Goal: Task Accomplishment & Management: Use online tool/utility

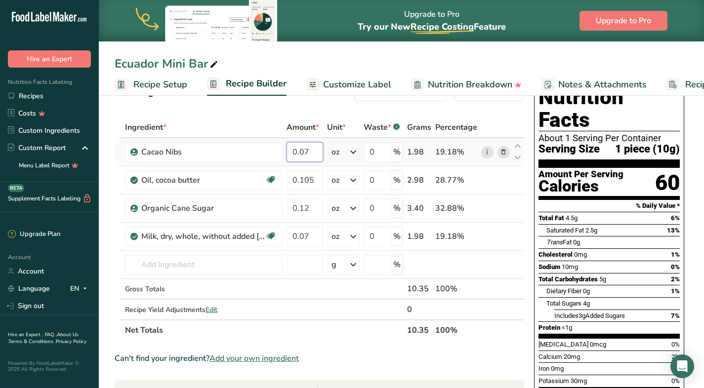
scroll to position [0, 66]
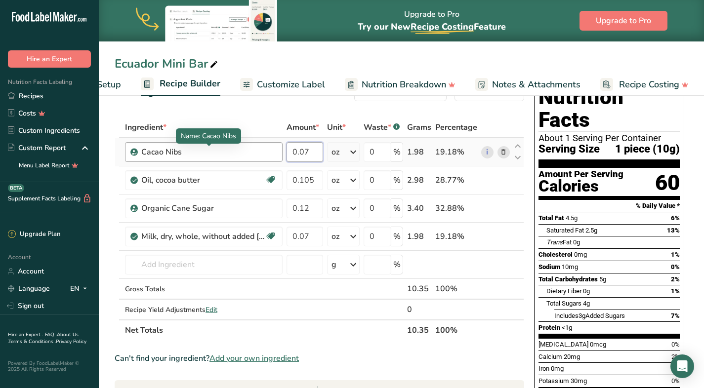
drag, startPoint x: 315, startPoint y: 156, endPoint x: 265, endPoint y: 155, distance: 50.4
click at [265, 155] on tr "Cacao Nibs 0.07 oz Weight Units g kg mg See more Volume Units l Volume units re…" at bounding box center [319, 152] width 409 height 28
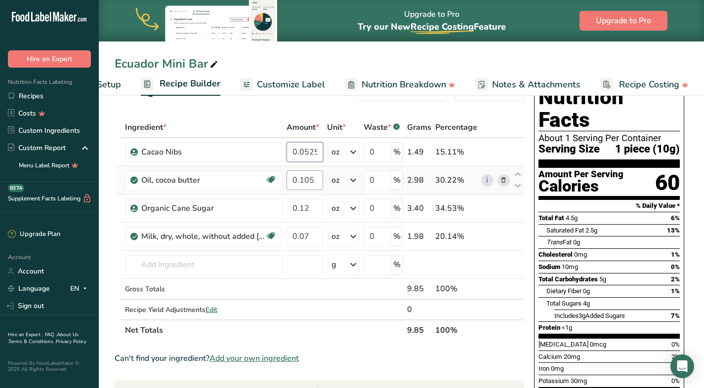
type input "0.0525"
click at [323, 176] on div "Ingredient * Amount * Unit * Waste * .a-a{fill:#347362;}.b-a{fill:#fff;} Grams …" at bounding box center [320, 229] width 410 height 224
drag, startPoint x: 313, startPoint y: 182, endPoint x: 267, endPoint y: 182, distance: 45.5
click at [271, 182] on tr "Oil, cocoa butter Dairy free Gluten free Vegan Vegetarian Soy free 0.105 oz Por…" at bounding box center [319, 180] width 409 height 28
type input "0.0875"
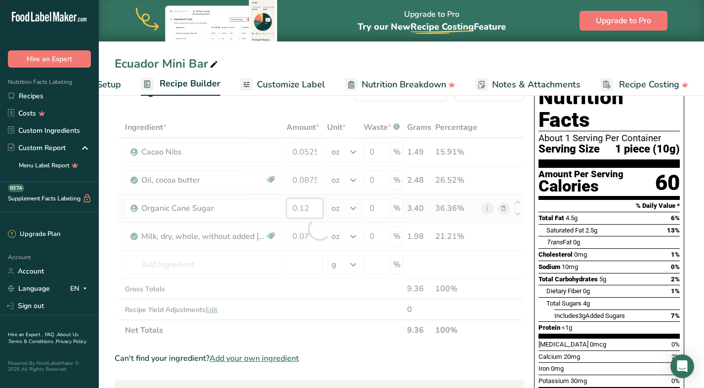
click at [307, 205] on div "Ingredient * Amount * Unit * Waste * .a-a{fill:#347362;}.b-a{fill:#fff;} Grams …" at bounding box center [320, 229] width 410 height 224
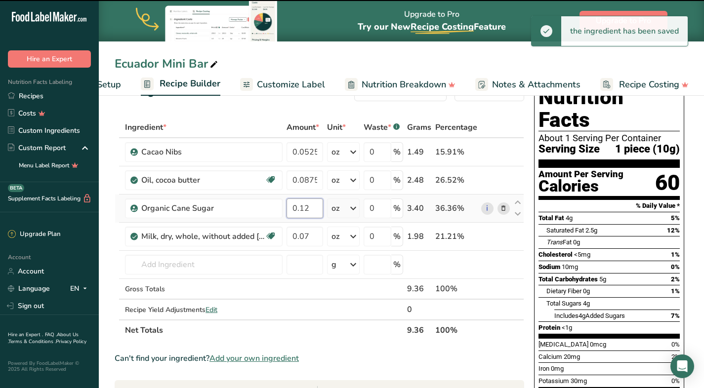
click at [306, 208] on input "0.12" at bounding box center [305, 209] width 37 height 20
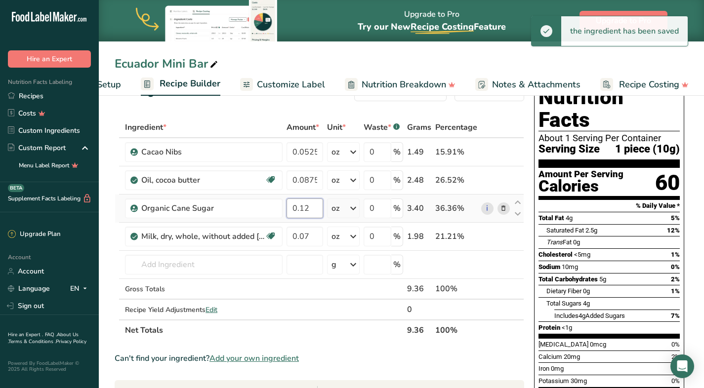
click at [306, 208] on input "0.12" at bounding box center [305, 209] width 37 height 20
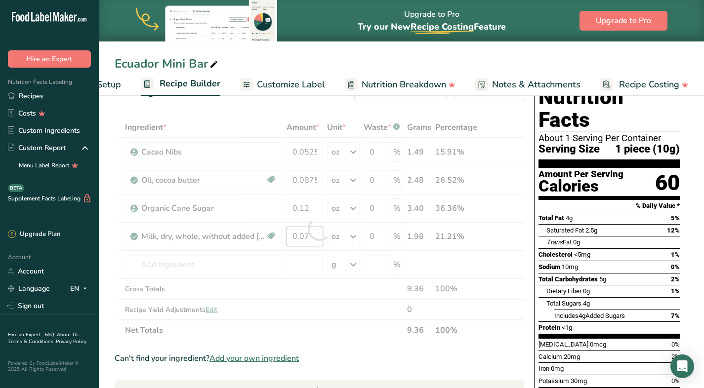
drag, startPoint x: 314, startPoint y: 234, endPoint x: 261, endPoint y: 234, distance: 52.4
click at [263, 234] on div "Ingredient * Amount * Unit * Waste * .a-a{fill:#347362;}.b-a{fill:#fff;} Grams …" at bounding box center [320, 229] width 410 height 224
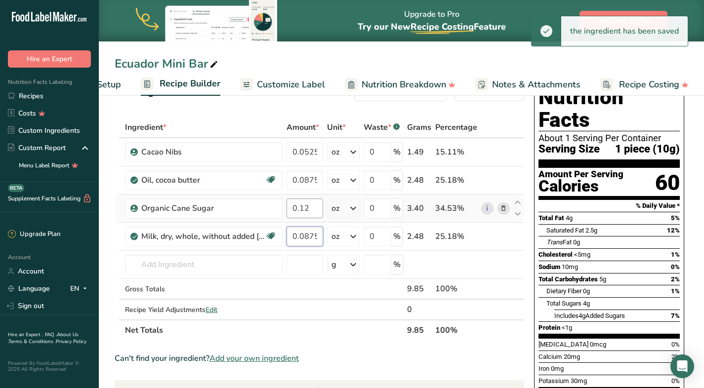
type input "0.0875"
click at [303, 210] on div "Ingredient * Amount * Unit * Waste * .a-a{fill:#347362;}.b-a{fill:#fff;} Grams …" at bounding box center [320, 229] width 410 height 224
drag, startPoint x: 313, startPoint y: 209, endPoint x: 248, endPoint y: 201, distance: 65.8
click at [250, 201] on tr "Organic Cane Sugar 0.12 oz Weight Units g kg mg See more Volume Units l Volume …" at bounding box center [319, 209] width 409 height 28
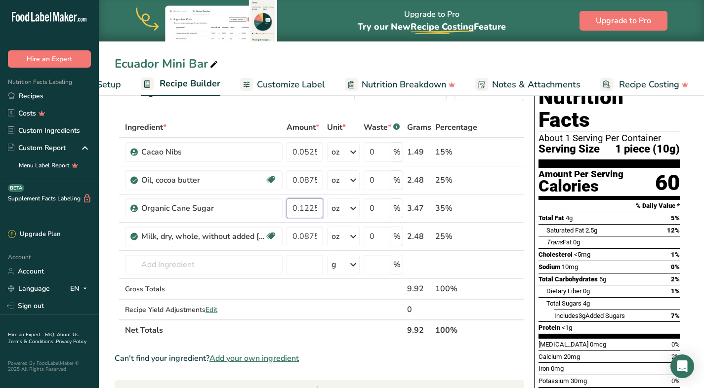
type input "0.1225"
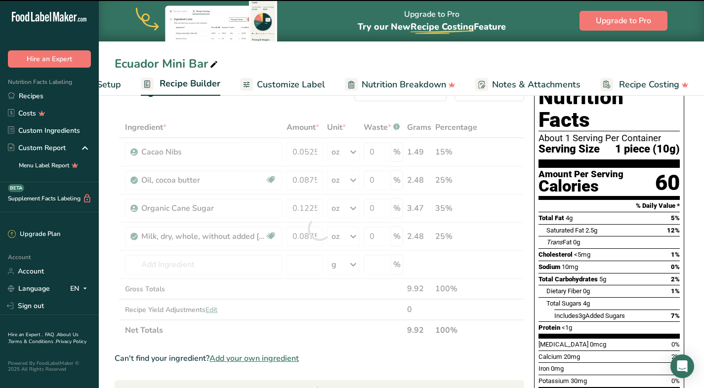
click at [340, 332] on div "Ingredient * Amount * Unit * Waste * .a-a{fill:#347362;}.b-a{fill:#fff;} Grams …" at bounding box center [320, 229] width 410 height 224
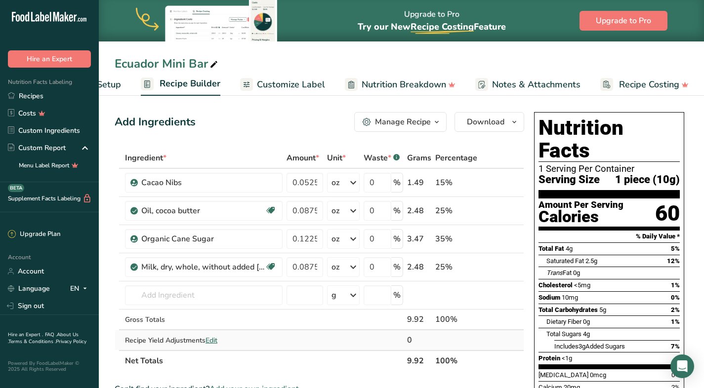
scroll to position [0, 0]
click at [265, 85] on span "Customize Label" at bounding box center [291, 84] width 68 height 13
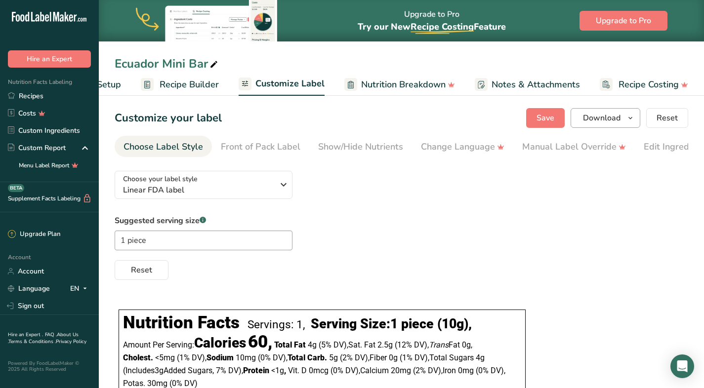
click at [610, 116] on span "Download" at bounding box center [602, 118] width 38 height 12
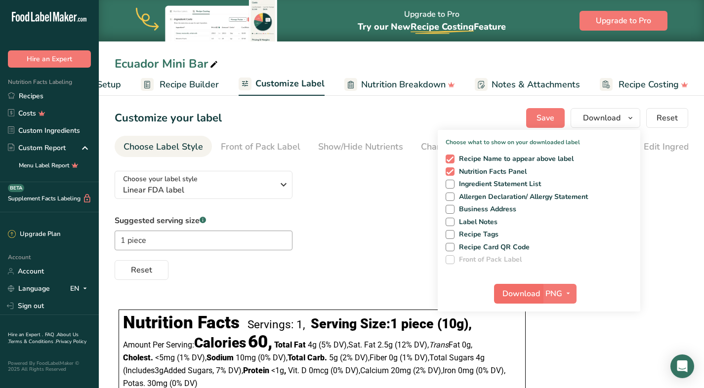
click at [539, 295] on span "Download" at bounding box center [521, 294] width 38 height 12
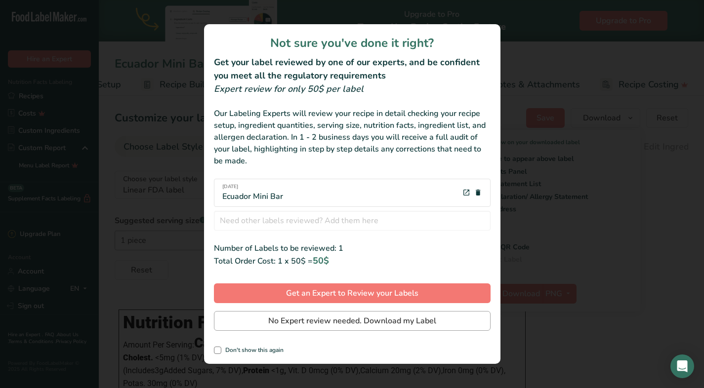
click at [367, 322] on span "No Expert review needed. Download my Label" at bounding box center [352, 321] width 168 height 12
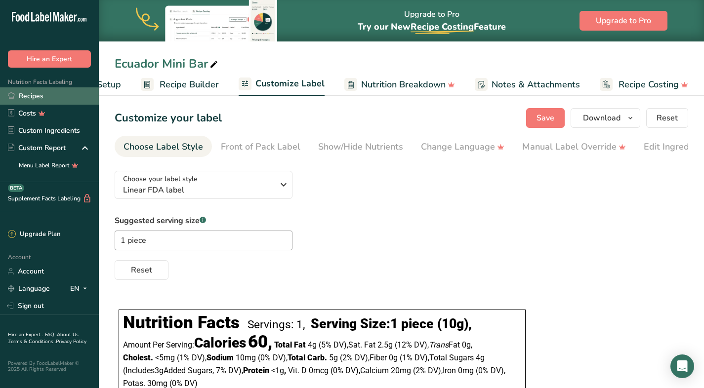
click at [35, 98] on link "Recipes" at bounding box center [49, 95] width 99 height 17
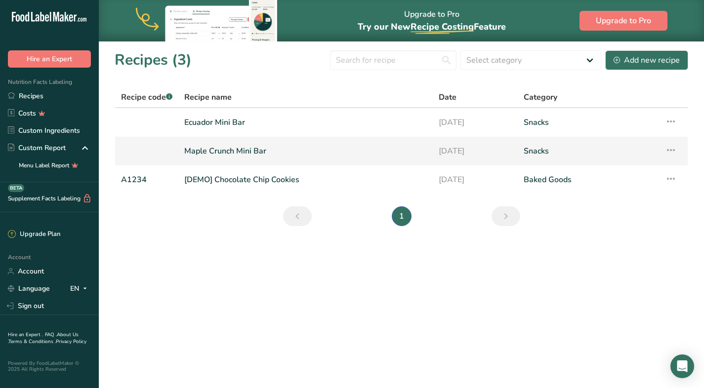
click at [220, 150] on link "Maple Crunch Mini Bar" at bounding box center [305, 151] width 243 height 21
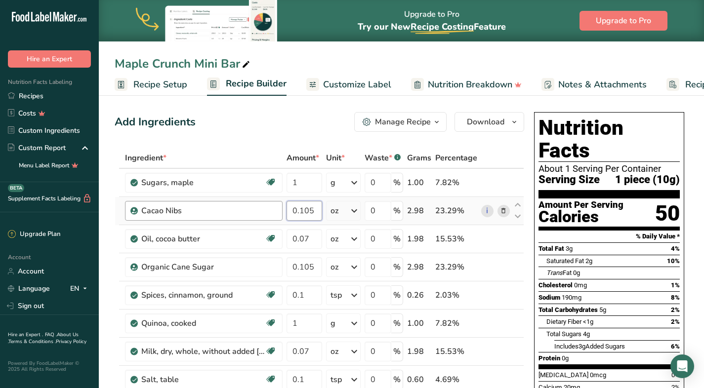
drag, startPoint x: 318, startPoint y: 210, endPoint x: 234, endPoint y: 210, distance: 84.0
click at [234, 210] on tr "Cacao Nibs 0.105 oz Weight Units g kg mg See more Volume Units l Volume units r…" at bounding box center [319, 211] width 409 height 28
type input "0.0945"
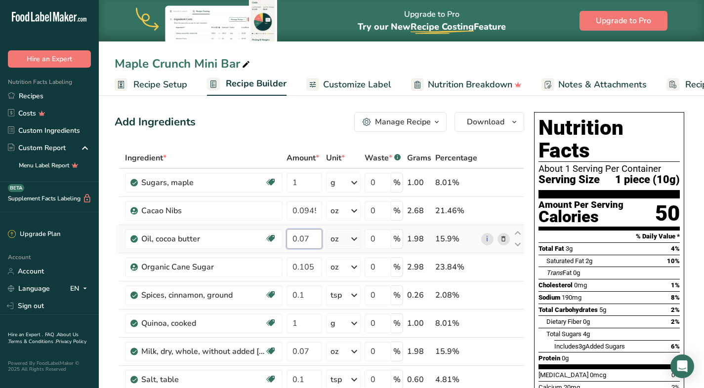
click at [315, 236] on input "0.07" at bounding box center [305, 239] width 36 height 20
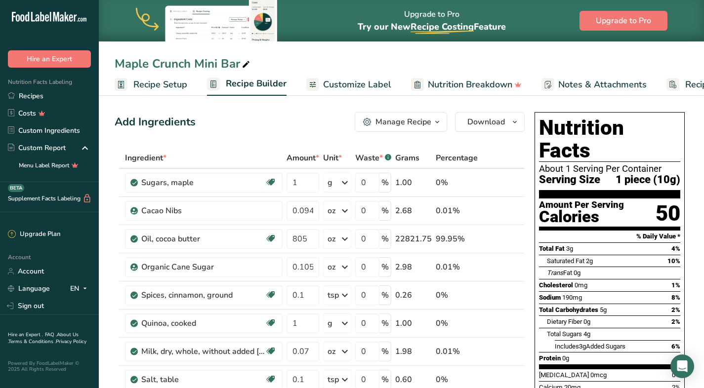
click at [302, 124] on div "Add Ingredients Manage Recipe Delete Recipe Duplicate Recipe Scale Recipe Save …" at bounding box center [320, 122] width 410 height 20
click at [310, 236] on input "805" at bounding box center [303, 239] width 33 height 20
click at [295, 239] on input "805" at bounding box center [303, 239] width 33 height 20
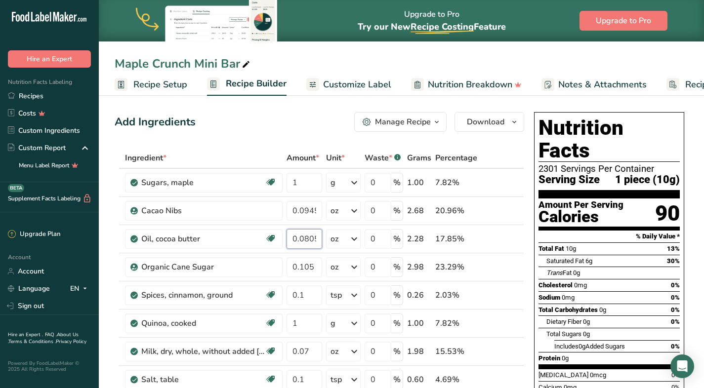
type input "0.0805"
click at [299, 130] on div "Add Ingredients Manage Recipe Delete Recipe Duplicate Recipe Scale Recipe Save …" at bounding box center [320, 122] width 410 height 20
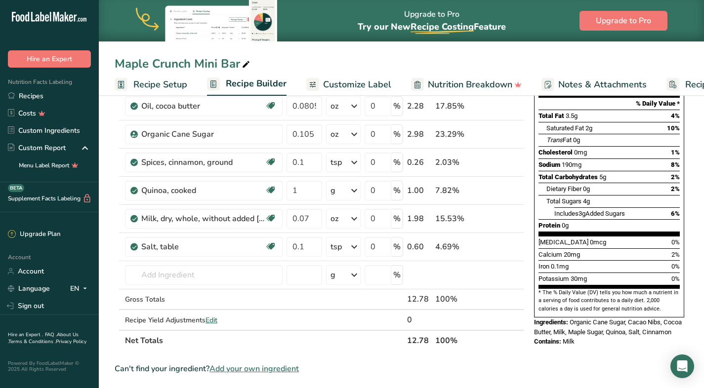
scroll to position [137, 0]
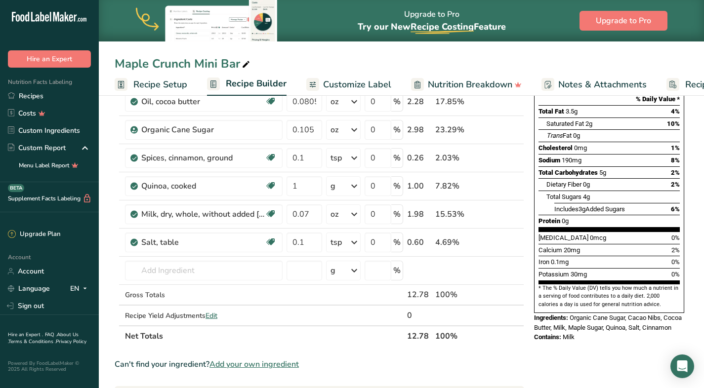
click at [363, 81] on span "Customize Label" at bounding box center [357, 84] width 68 height 13
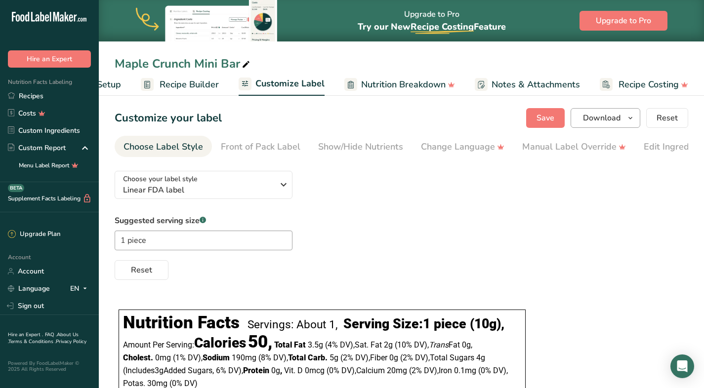
click at [604, 114] on span "Download" at bounding box center [602, 118] width 38 height 12
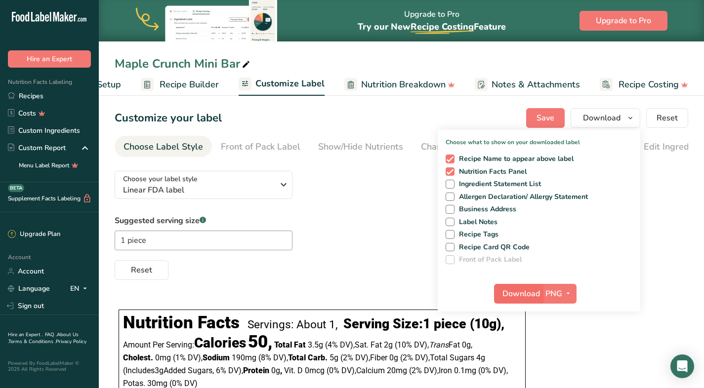
click at [527, 296] on span "Download" at bounding box center [521, 294] width 38 height 12
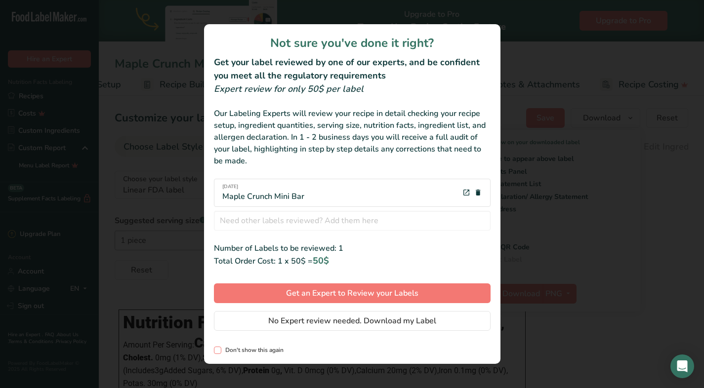
click at [233, 347] on span "Don't show this again" at bounding box center [252, 350] width 62 height 7
click at [220, 347] on input "Don't show this again" at bounding box center [217, 350] width 6 height 6
checkbox input "true"
click at [277, 324] on span "No Expert review needed. Download my Label" at bounding box center [352, 321] width 168 height 12
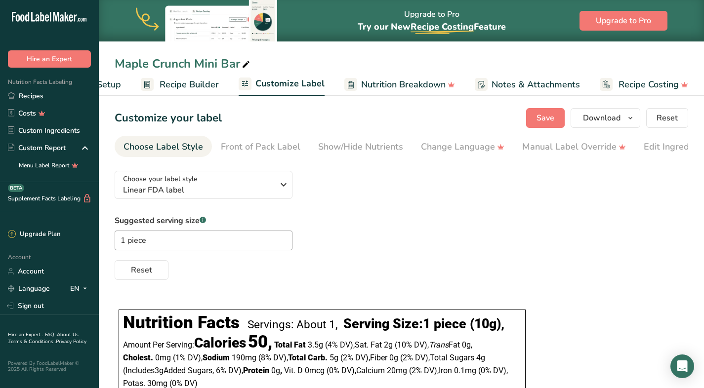
click at [205, 82] on span "Recipe Builder" at bounding box center [189, 84] width 59 height 13
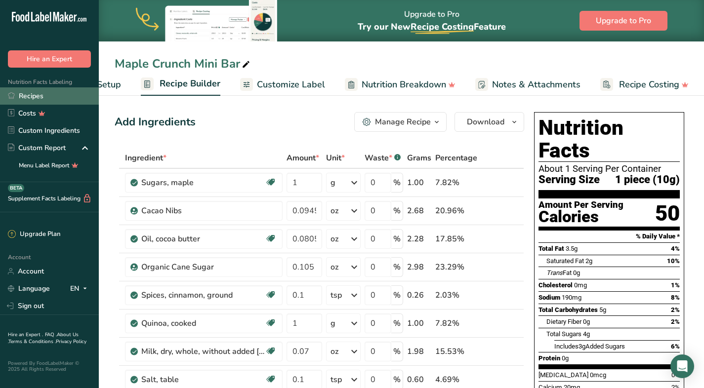
click at [20, 95] on link "Recipes" at bounding box center [49, 95] width 99 height 17
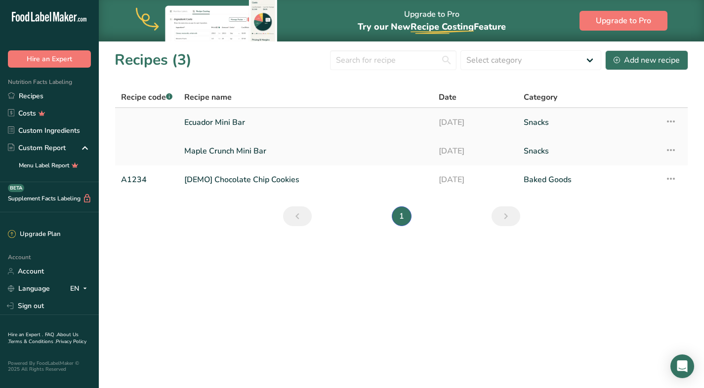
click at [227, 120] on link "Ecuador Mini Bar" at bounding box center [305, 122] width 243 height 21
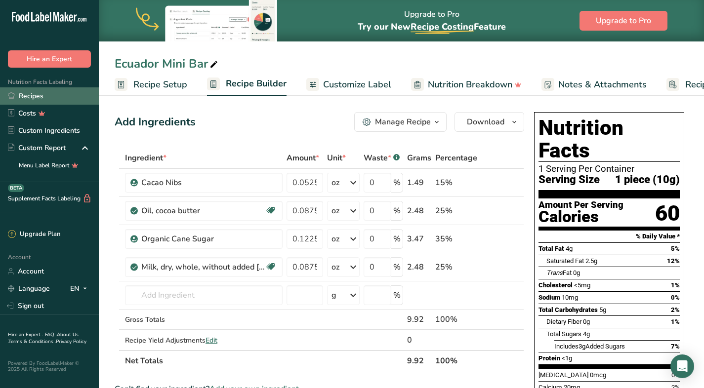
click at [27, 97] on link "Recipes" at bounding box center [49, 95] width 99 height 17
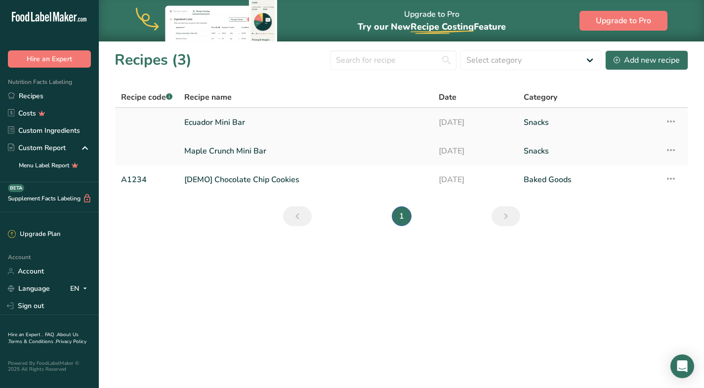
click at [675, 120] on icon at bounding box center [671, 122] width 12 height 18
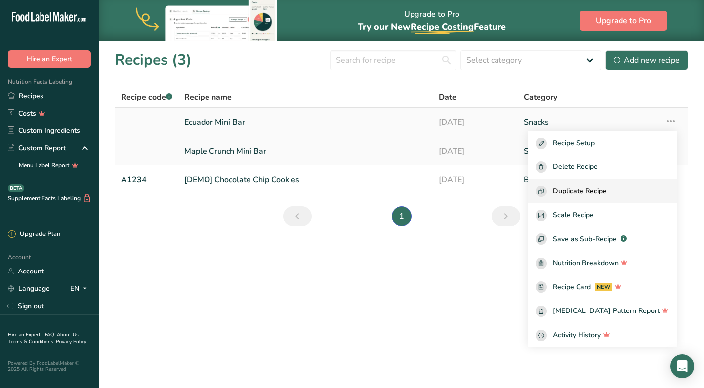
click at [607, 189] on span "Duplicate Recipe" at bounding box center [580, 191] width 54 height 11
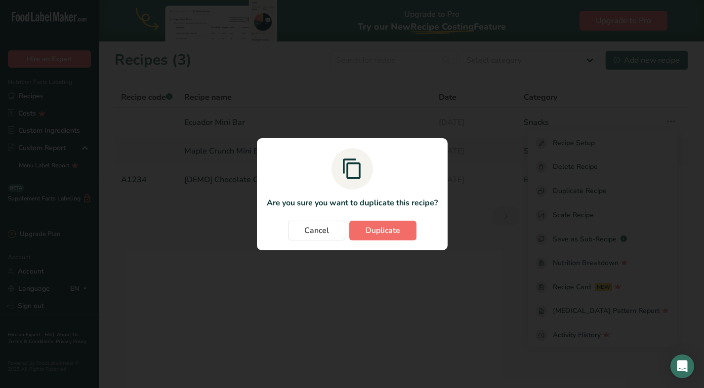
click at [406, 234] on button "Duplicate" at bounding box center [382, 231] width 67 height 20
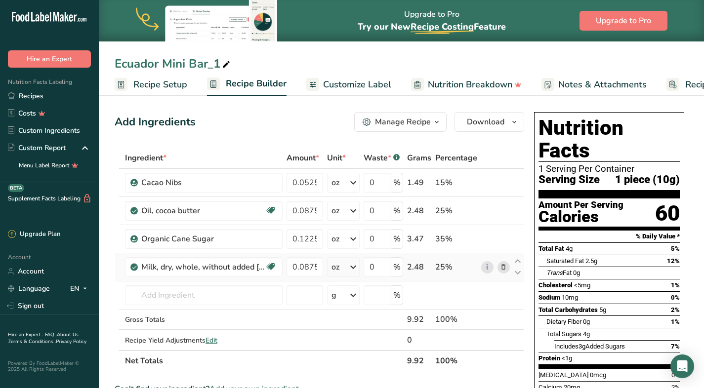
click at [503, 265] on icon at bounding box center [503, 267] width 7 height 10
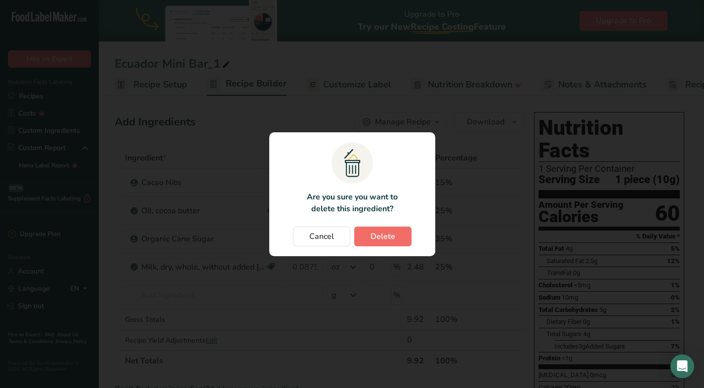
click at [376, 237] on span "Delete" at bounding box center [383, 237] width 25 height 12
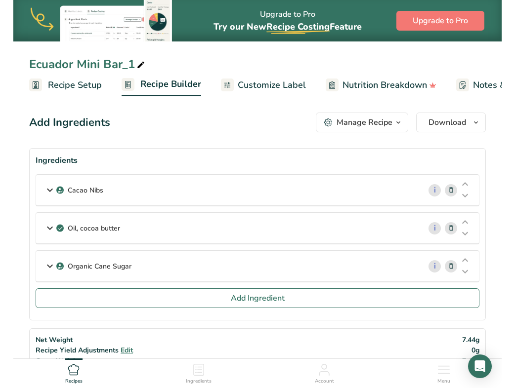
scroll to position [44, 0]
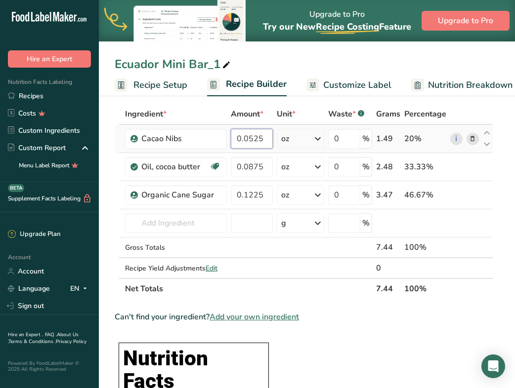
click at [248, 137] on input "0.0525" at bounding box center [252, 139] width 42 height 20
click at [246, 193] on div "Ingredient * Amount * Unit * Waste * .a-a{fill:#347362;}.b-a{fill:#fff;} Grams …" at bounding box center [304, 202] width 378 height 196
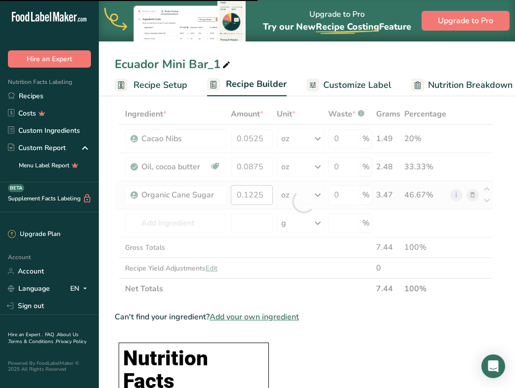
click at [246, 193] on div at bounding box center [304, 202] width 378 height 196
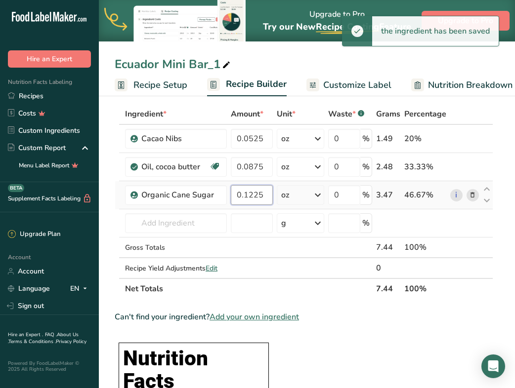
click at [252, 195] on input "0.1225" at bounding box center [252, 195] width 42 height 20
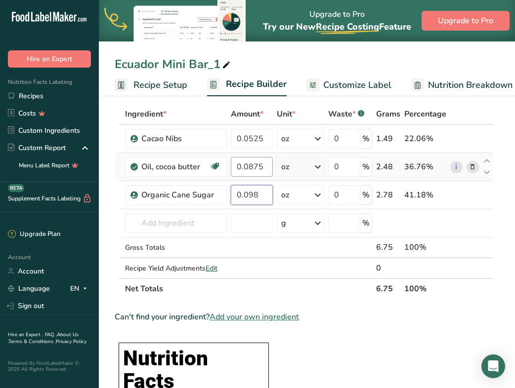
type input "0.098"
click at [251, 169] on div "Ingredient * Amount * Unit * Waste * .a-a{fill:#347362;}.b-a{fill:#fff;} Grams …" at bounding box center [304, 202] width 378 height 196
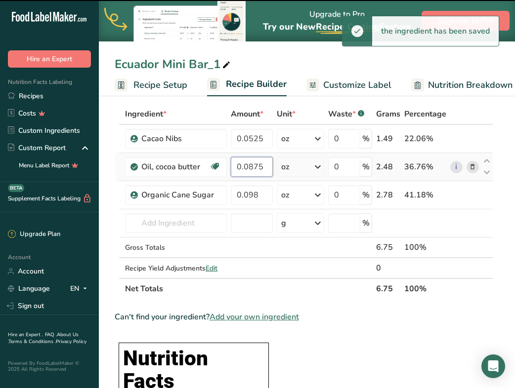
click at [251, 166] on input "0.0875" at bounding box center [252, 167] width 42 height 20
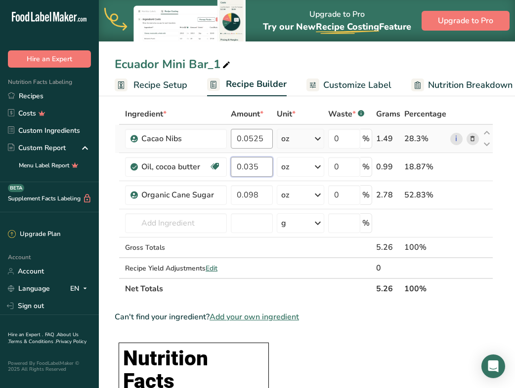
type input "0.035"
click at [237, 139] on div "Ingredient * Amount * Unit * Waste * .a-a{fill:#347362;}.b-a{fill:#fff;} Grams …" at bounding box center [304, 202] width 378 height 196
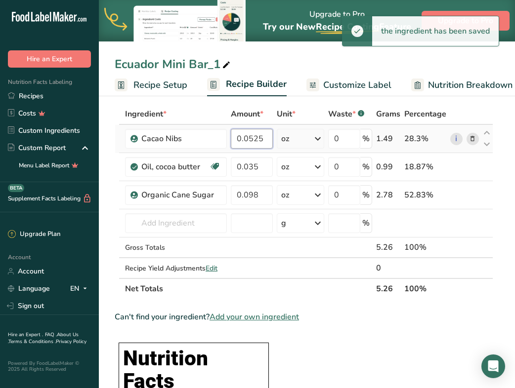
click at [250, 138] on input "0.0525" at bounding box center [252, 139] width 42 height 20
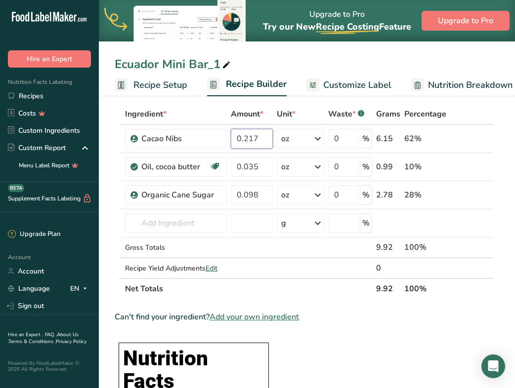
type input "0.217"
click at [200, 64] on div "Ecuador Mini Bar_1" at bounding box center [174, 64] width 118 height 18
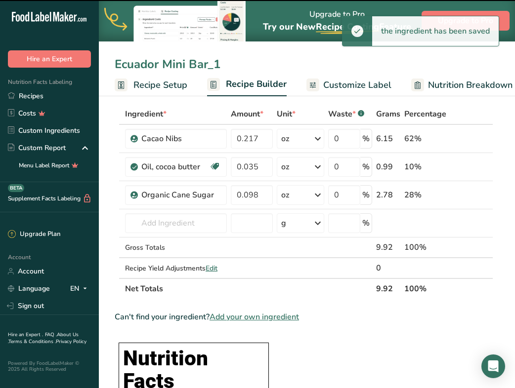
click at [203, 63] on input "Ecuador Mini Bar_1" at bounding box center [307, 64] width 384 height 18
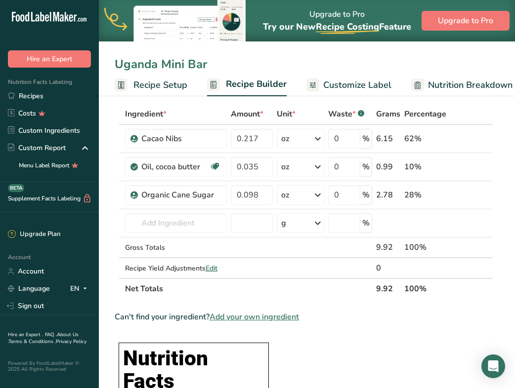
click at [237, 63] on input "Uganda Mini Bar" at bounding box center [307, 64] width 384 height 18
type input "Uganda Mini Bar"
click at [354, 320] on div "Can't find your ingredient? Add your own ingredient" at bounding box center [304, 317] width 378 height 12
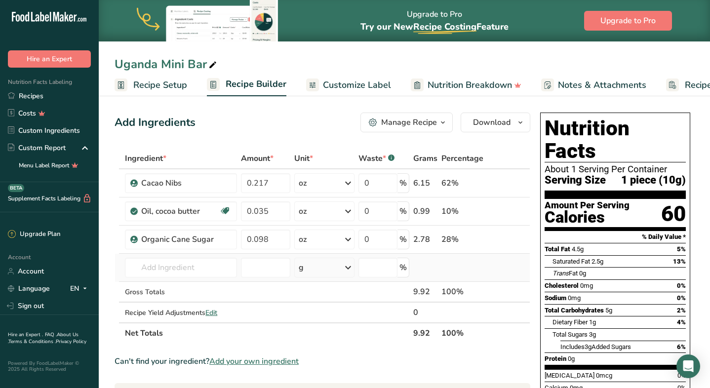
scroll to position [0, 0]
click at [342, 83] on span "Customize Label" at bounding box center [357, 85] width 68 height 13
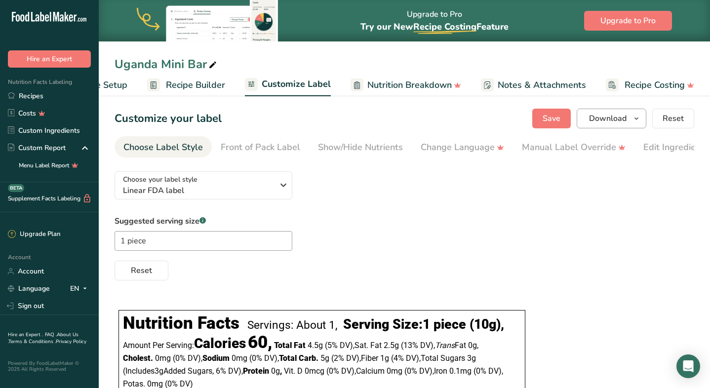
click at [616, 120] on span "Download" at bounding box center [608, 119] width 38 height 12
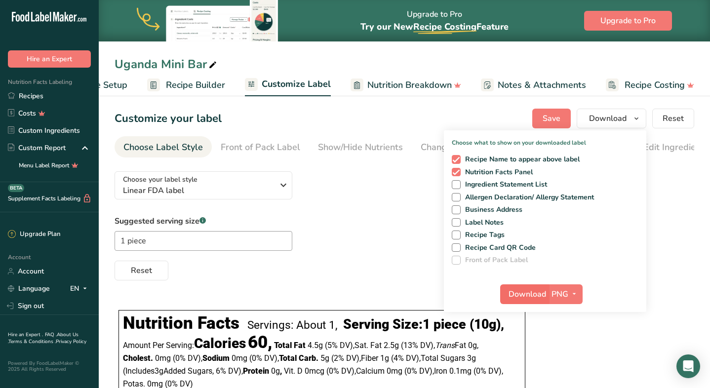
click at [522, 290] on span "Download" at bounding box center [528, 295] width 38 height 12
click at [203, 83] on span "Recipe Builder" at bounding box center [195, 85] width 59 height 13
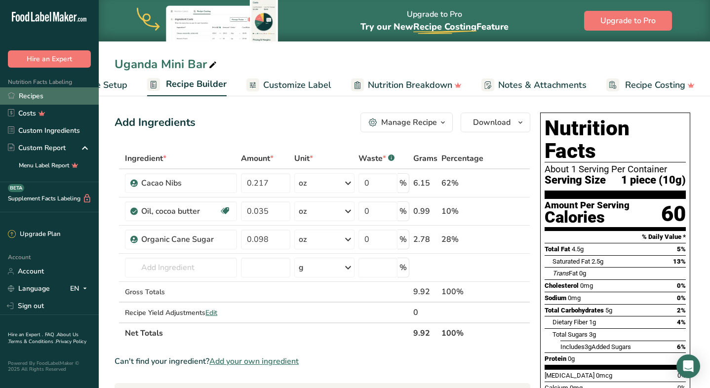
click at [55, 99] on link "Recipes" at bounding box center [49, 95] width 99 height 17
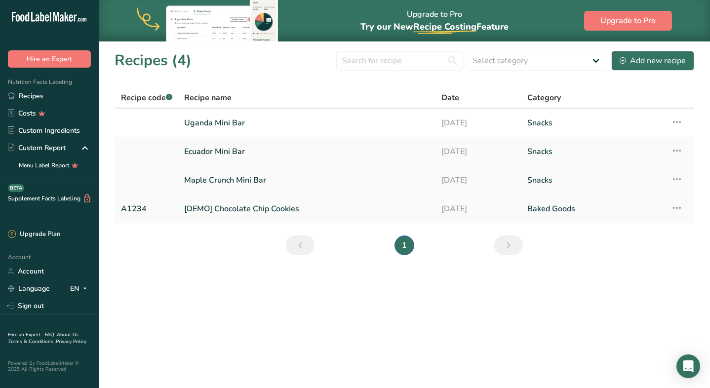
click at [203, 176] on link "Maple Crunch Mini Bar" at bounding box center [307, 180] width 246 height 21
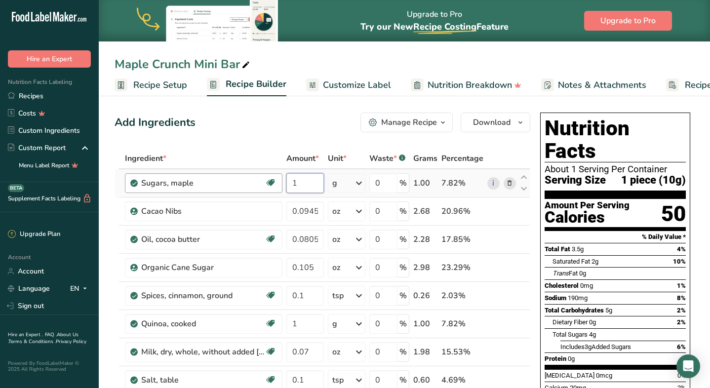
drag, startPoint x: 311, startPoint y: 182, endPoint x: 254, endPoint y: 174, distance: 57.4
click at [254, 174] on tr "Sugars, maple Dairy free Gluten free Vegan Vegetarian Soy free 1 g Portions 1 t…" at bounding box center [322, 183] width 415 height 28
type input "2"
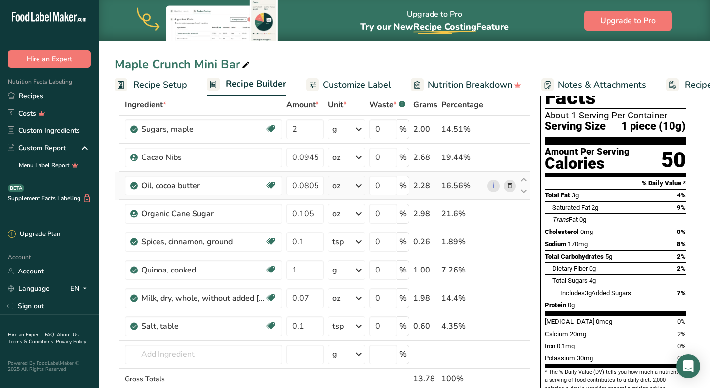
scroll to position [55, 0]
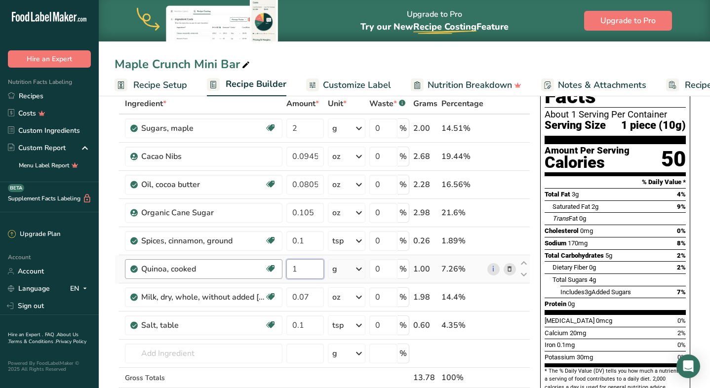
drag, startPoint x: 305, startPoint y: 271, endPoint x: 265, endPoint y: 265, distance: 40.0
click at [266, 265] on tr "Quinoa, cooked Plant-based Protein Dairy free Gluten free Vegan Vegetarian Soy …" at bounding box center [322, 269] width 415 height 28
type input "2"
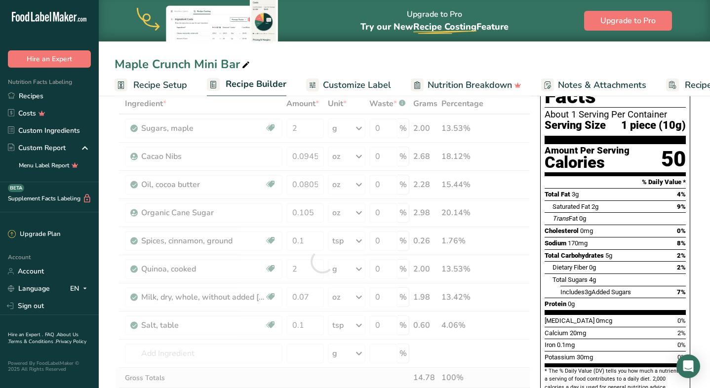
click at [268, 373] on div "Ingredient * Amount * Unit * Waste * .a-a{fill:#347362;}.b-a{fill:#fff;} Grams …" at bounding box center [323, 261] width 416 height 336
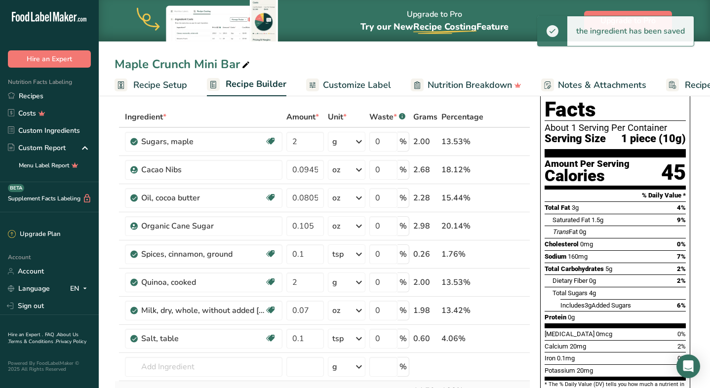
scroll to position [43, 0]
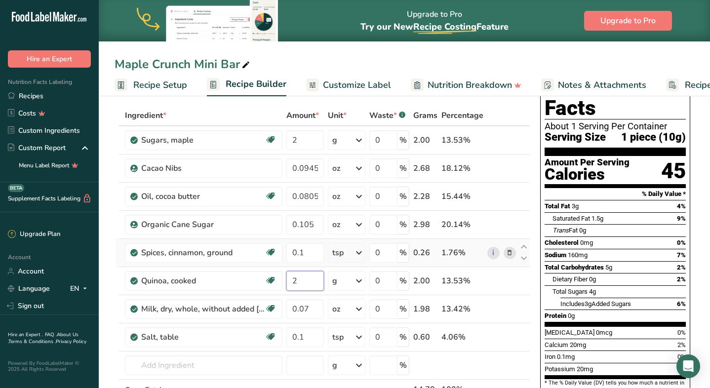
drag, startPoint x: 300, startPoint y: 281, endPoint x: 251, endPoint y: 263, distance: 51.8
click at [252, 263] on tbody "Sugars, maple Dairy free Gluten free Vegan Vegetarian Soy free 2 g Portions 1 t…" at bounding box center [322, 273] width 415 height 294
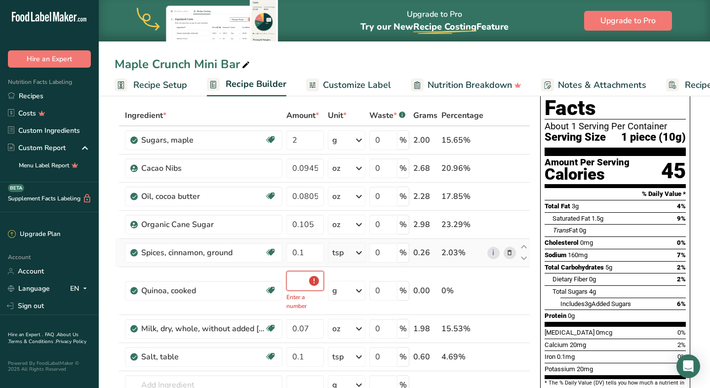
type input "0.5"
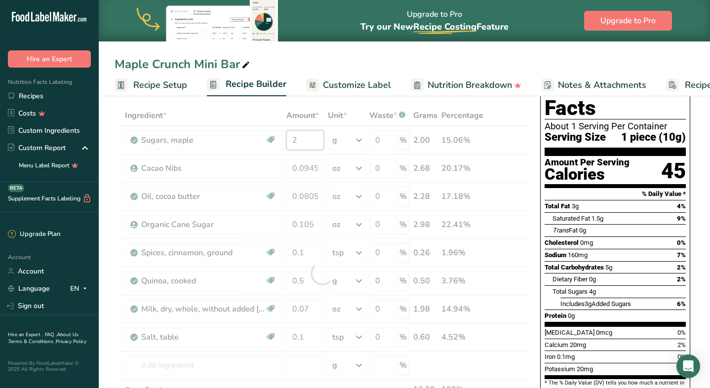
drag, startPoint x: 305, startPoint y: 140, endPoint x: 233, endPoint y: 141, distance: 72.1
click at [234, 141] on div "Ingredient * Amount * Unit * Waste * .a-a{fill:#347362;}.b-a{fill:#fff;} Grams …" at bounding box center [323, 273] width 416 height 336
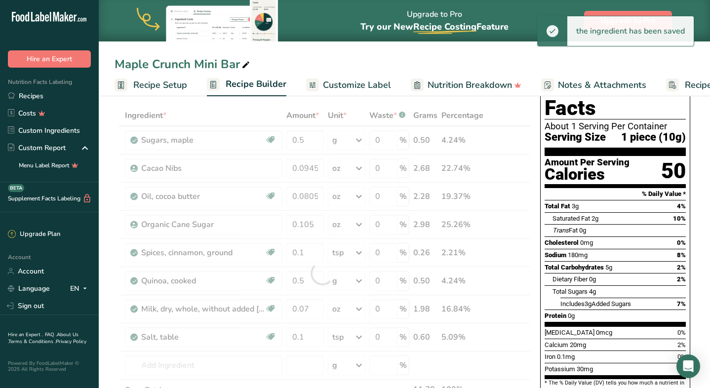
click at [301, 63] on div "Maple Crunch Mini Bar" at bounding box center [405, 64] width 612 height 18
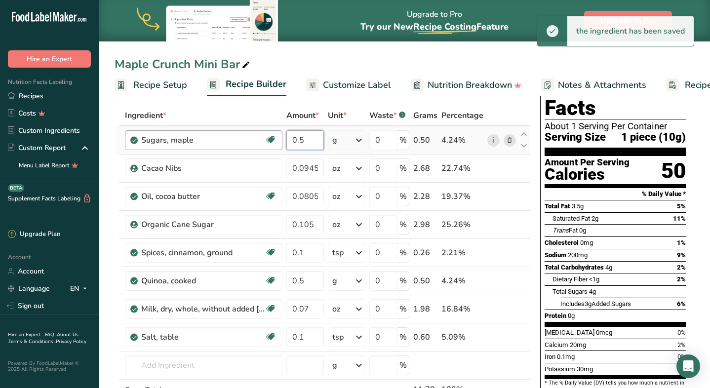
drag, startPoint x: 307, startPoint y: 135, endPoint x: 272, endPoint y: 135, distance: 35.6
click at [273, 135] on tr "Sugars, maple Dairy free Gluten free Vegan Vegetarian Soy free 0.5 g Portions 1…" at bounding box center [322, 140] width 415 height 28
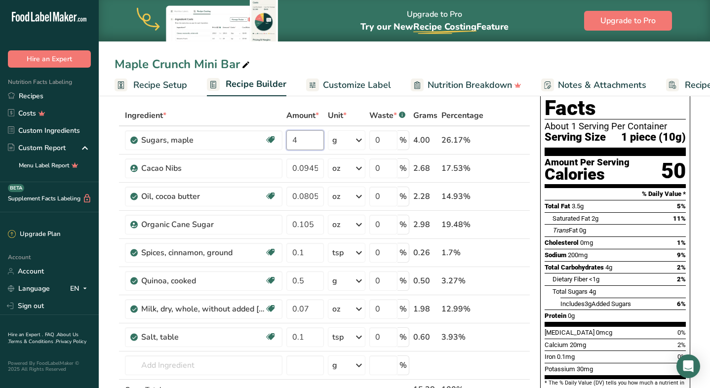
type input "4"
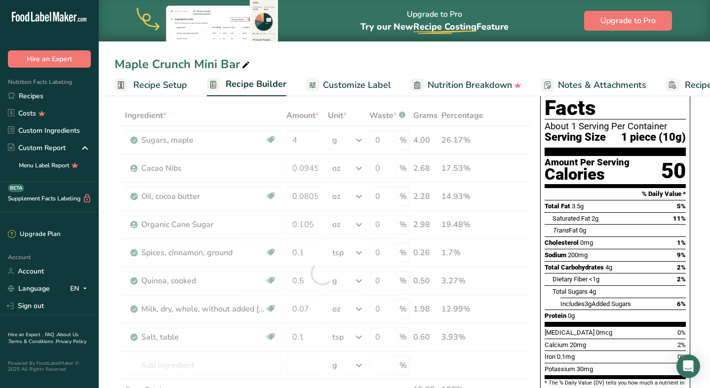
click at [297, 70] on div "Maple Crunch Mini Bar" at bounding box center [405, 64] width 612 height 18
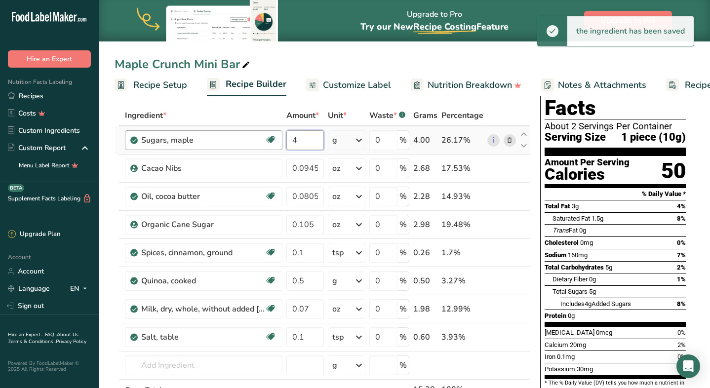
drag, startPoint x: 307, startPoint y: 141, endPoint x: 250, endPoint y: 136, distance: 56.5
click at [251, 136] on tr "Sugars, maple Dairy free Gluten free Vegan Vegetarian Soy free 4 g Portions 1 t…" at bounding box center [322, 140] width 415 height 28
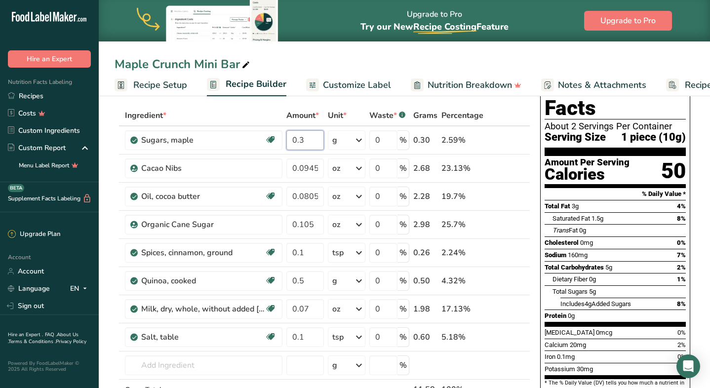
type input "0"
click at [316, 57] on div "Maple Crunch Mini Bar" at bounding box center [405, 64] width 612 height 18
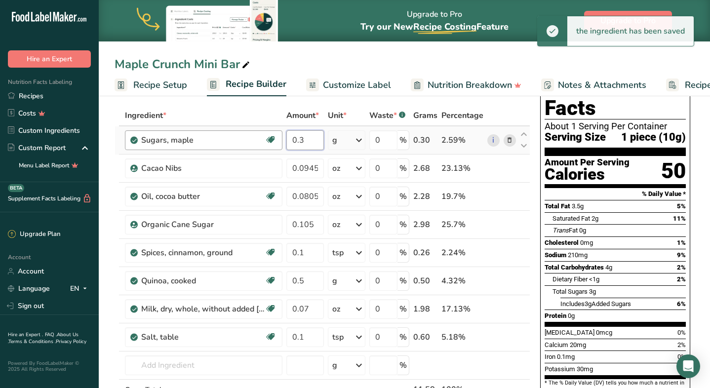
drag, startPoint x: 308, startPoint y: 140, endPoint x: 282, endPoint y: 140, distance: 25.7
click at [283, 140] on tr "Sugars, maple Dairy free Gluten free Vegan Vegetarian Soy free 0.3 g Portions 1…" at bounding box center [322, 140] width 415 height 28
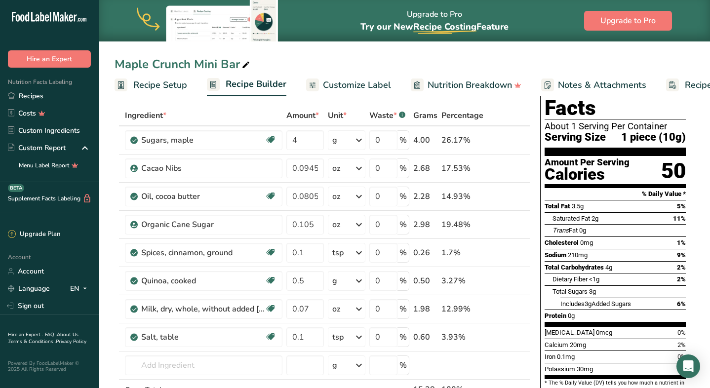
click at [329, 59] on div "Maple Crunch Mini Bar" at bounding box center [405, 64] width 612 height 18
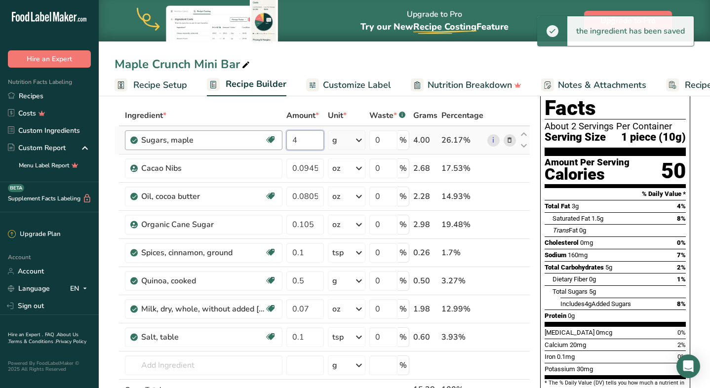
drag, startPoint x: 305, startPoint y: 139, endPoint x: 277, endPoint y: 139, distance: 28.2
click at [278, 139] on tr "Sugars, maple Dairy free Gluten free Vegan Vegetarian Soy free 4 g Portions 1 t…" at bounding box center [322, 140] width 415 height 28
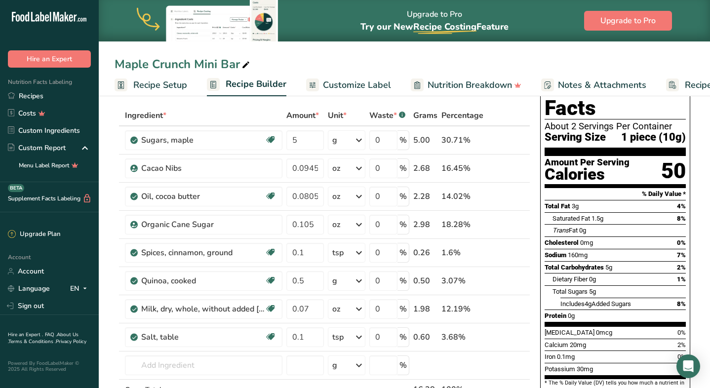
click at [325, 56] on div "Maple Crunch Mini Bar" at bounding box center [405, 64] width 612 height 18
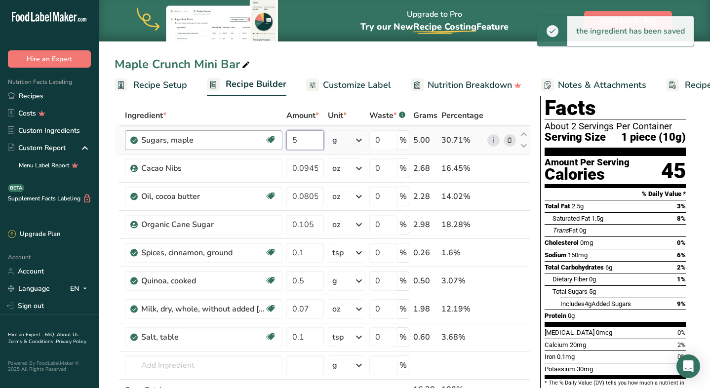
drag, startPoint x: 303, startPoint y: 146, endPoint x: 263, endPoint y: 143, distance: 40.1
click at [264, 144] on tr "Sugars, maple Dairy free Gluten free Vegan Vegetarian Soy free 5 g Portions 1 t…" at bounding box center [322, 140] width 415 height 28
type input "1"
click at [330, 49] on div "Maple Crunch Mini Bar Recipe Setup Recipe Builder Customize Label Nutrition Bre…" at bounding box center [405, 48] width 612 height 96
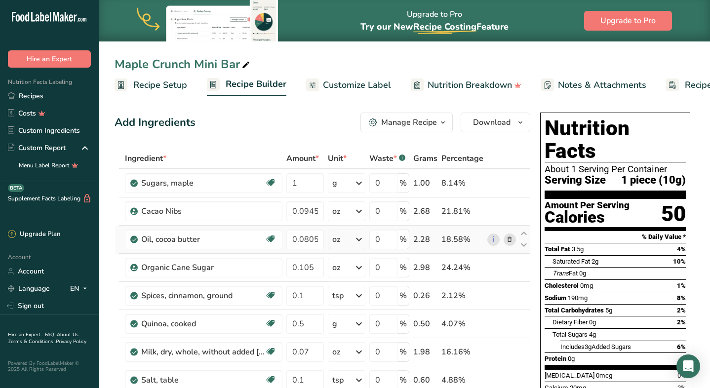
scroll to position [10, 0]
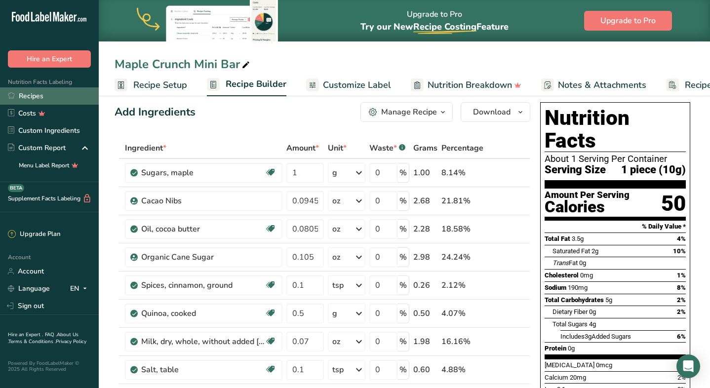
click at [27, 99] on link "Recipes" at bounding box center [49, 95] width 99 height 17
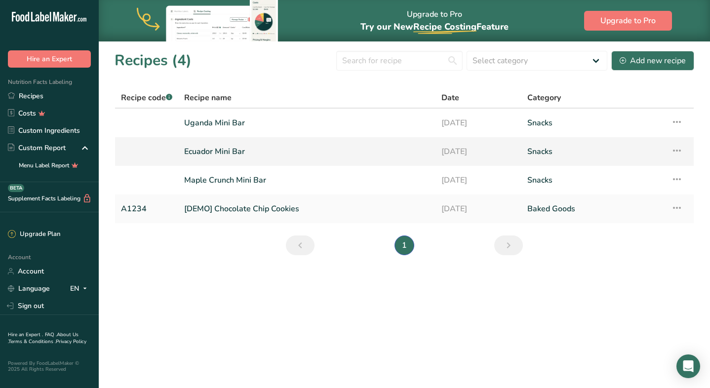
click at [198, 147] on link "Ecuador Mini Bar" at bounding box center [307, 151] width 246 height 21
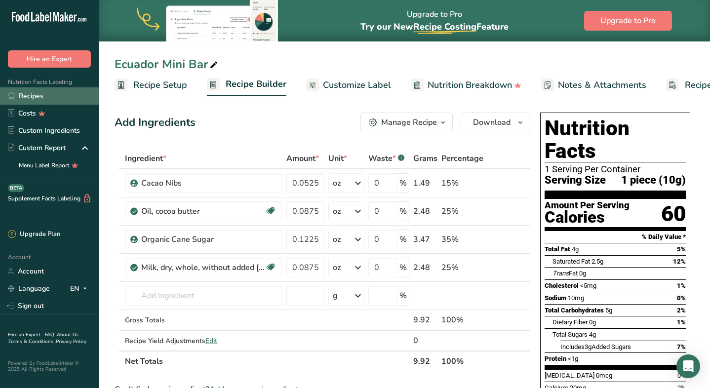
click at [31, 94] on link "Recipes" at bounding box center [49, 95] width 99 height 17
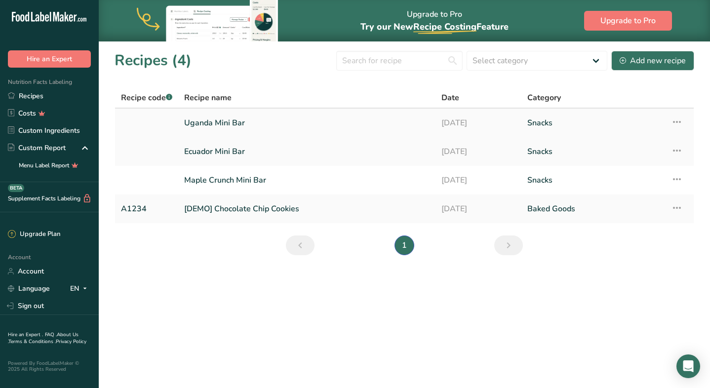
click at [220, 124] on link "Uganda Mini Bar" at bounding box center [307, 123] width 246 height 21
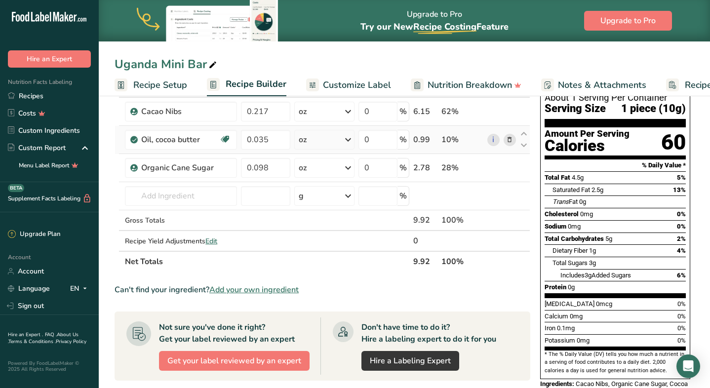
scroll to position [83, 0]
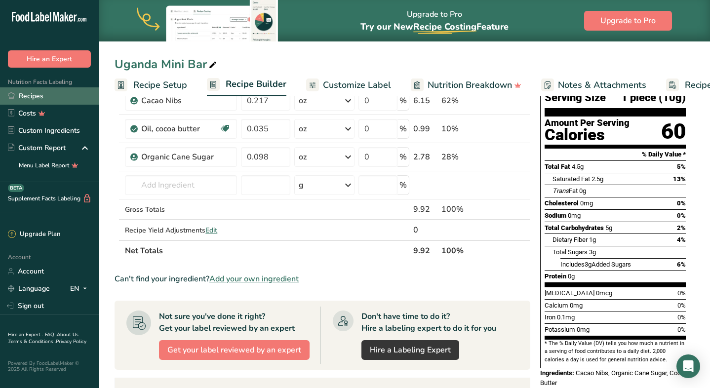
click at [36, 94] on link "Recipes" at bounding box center [49, 95] width 99 height 17
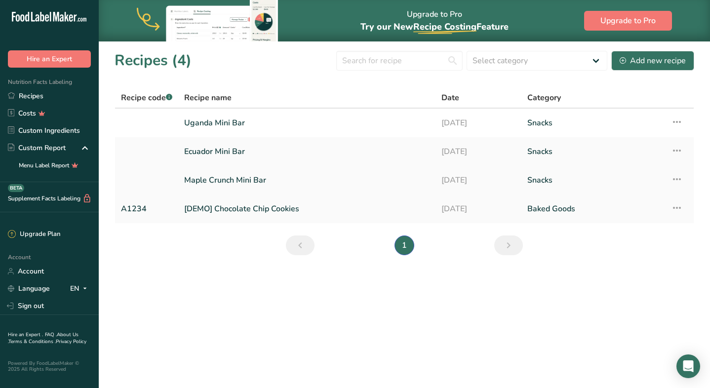
click at [241, 180] on link "Maple Crunch Mini Bar" at bounding box center [307, 180] width 246 height 21
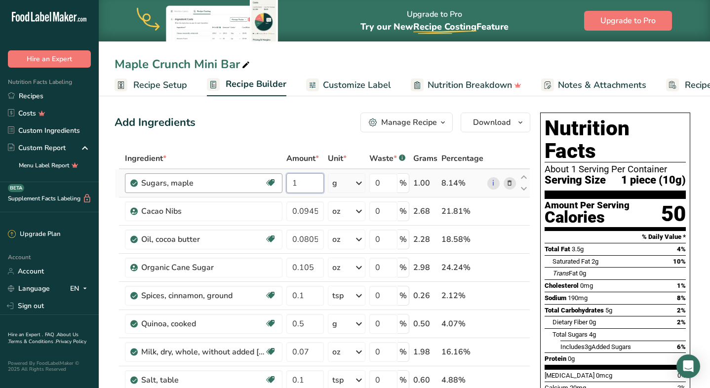
click at [272, 183] on tr "Sugars, maple Dairy free Gluten free Vegan Vegetarian Soy free 1 g Portions 1 t…" at bounding box center [322, 183] width 415 height 28
type input "2"
click at [331, 113] on div "Add Ingredients Manage Recipe Delete Recipe Duplicate Recipe Scale Recipe Save …" at bounding box center [323, 123] width 416 height 20
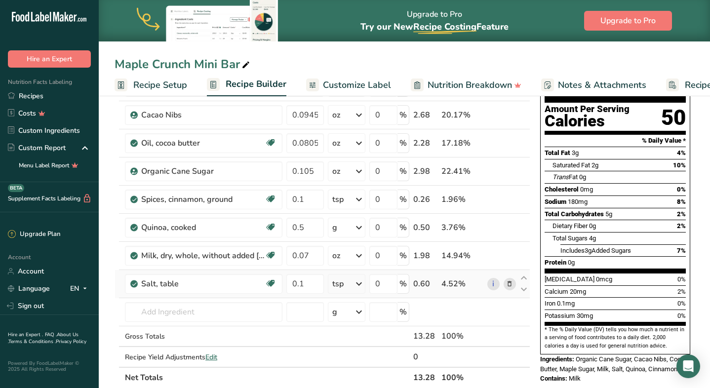
scroll to position [66, 0]
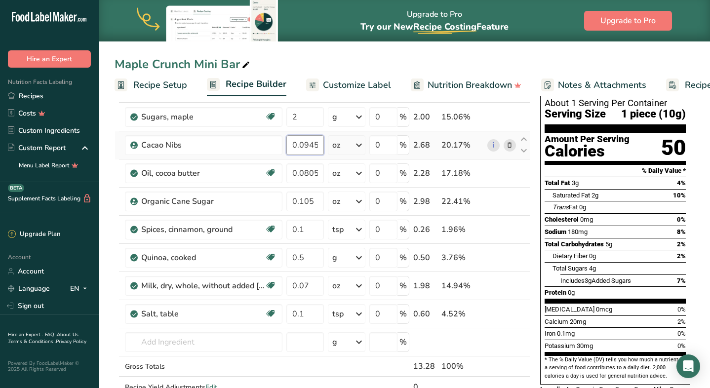
click at [319, 148] on input "0.0945" at bounding box center [306, 145] width 38 height 20
type input "0.094"
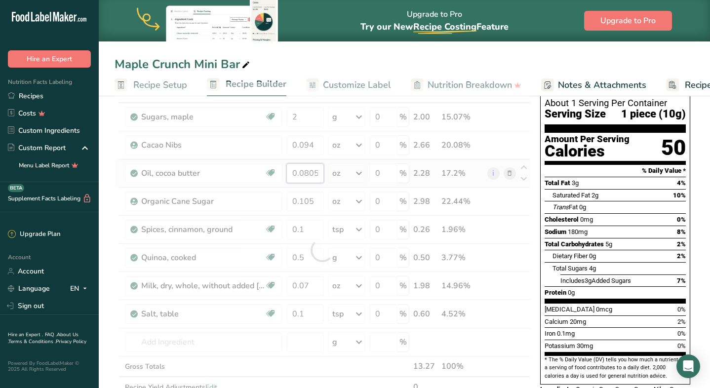
click at [321, 170] on div "Ingredient * Amount * Unit * Waste * .a-a{fill:#347362;}.b-a{fill:#fff;} Grams …" at bounding box center [323, 250] width 416 height 336
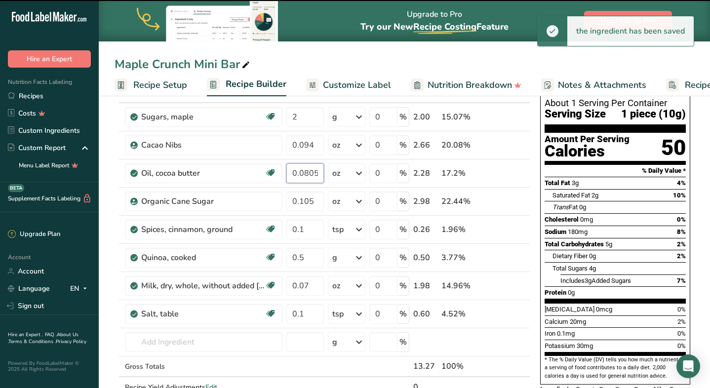
type input "0.08"
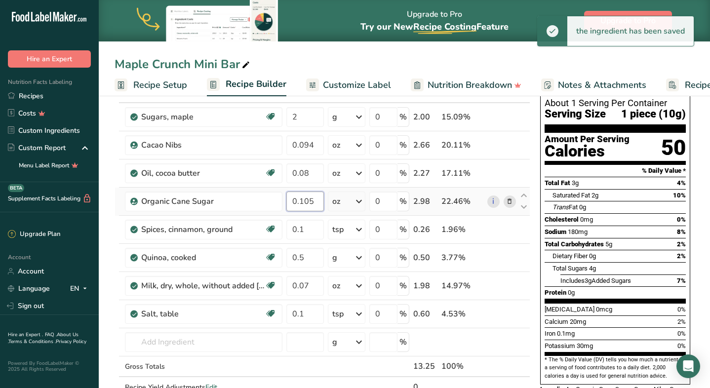
click at [324, 203] on div "Ingredient * Amount * Unit * Waste * .a-a{fill:#347362;}.b-a{fill:#fff;} Grams …" at bounding box center [323, 250] width 416 height 336
type input "0.1"
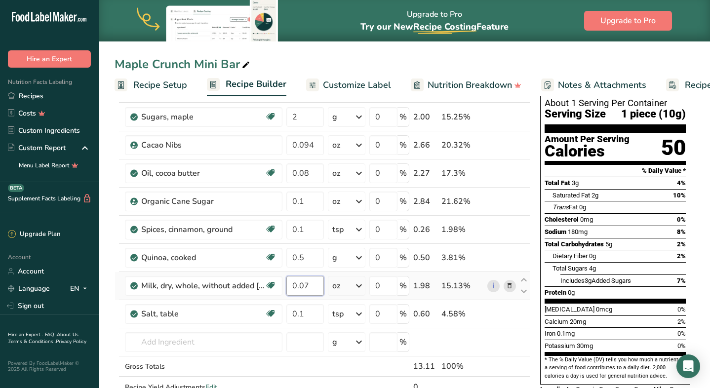
click at [307, 286] on div "Ingredient * Amount * Unit * Waste * .a-a{fill:#347362;}.b-a{fill:#fff;} Grams …" at bounding box center [323, 250] width 416 height 336
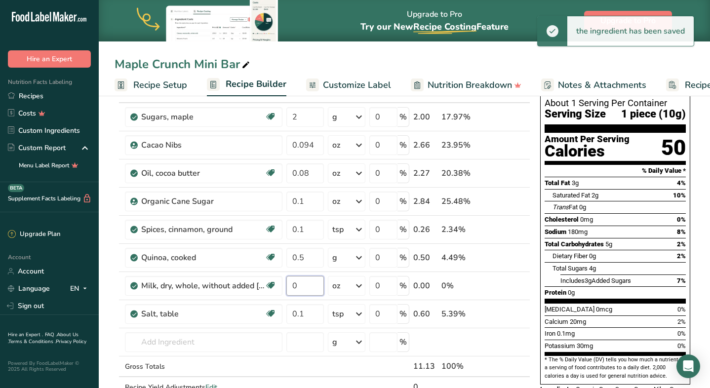
type input "6"
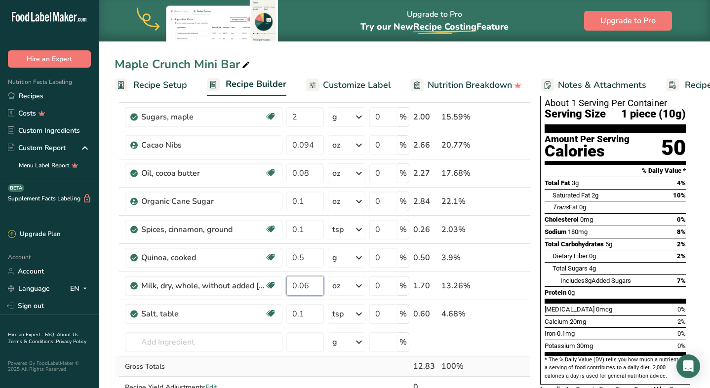
type input "0.06"
click at [292, 369] on div "Ingredient * Amount * Unit * Waste * .a-a{fill:#347362;}.b-a{fill:#fff;} Grams …" at bounding box center [323, 250] width 416 height 336
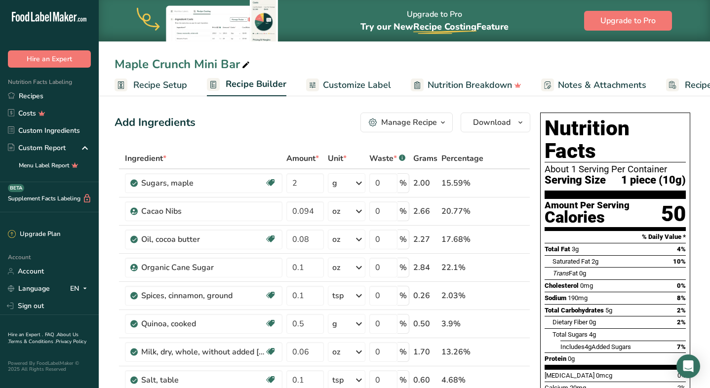
scroll to position [0, 0]
click at [38, 94] on link "Recipes" at bounding box center [49, 95] width 99 height 17
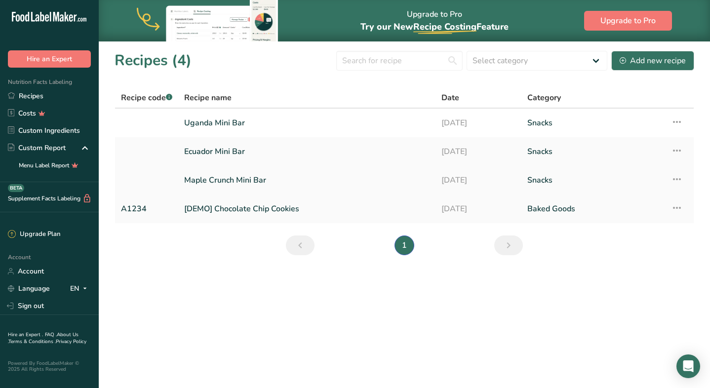
click at [223, 179] on link "Maple Crunch Mini Bar" at bounding box center [307, 180] width 246 height 21
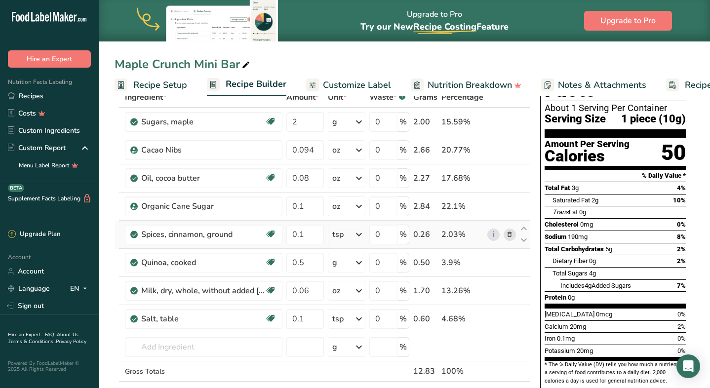
scroll to position [65, 0]
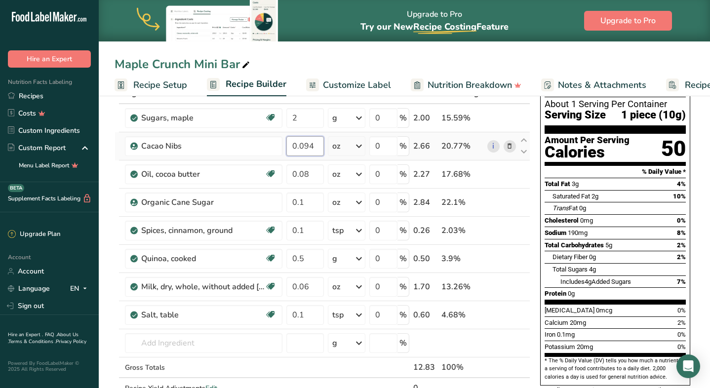
click at [316, 150] on input "0.094" at bounding box center [306, 146] width 38 height 20
type input "0.0945"
click at [311, 174] on div "Ingredient * Amount * Unit * Waste * .a-a{fill:#347362;}.b-a{fill:#fff;} Grams …" at bounding box center [323, 251] width 416 height 336
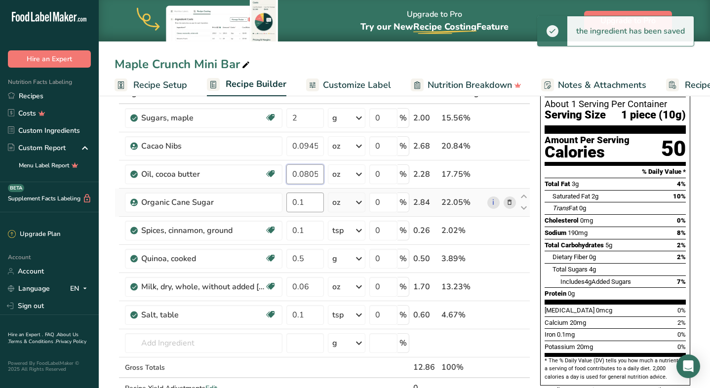
type input "0.0805"
click at [307, 203] on div "Ingredient * Amount * Unit * Waste * .a-a{fill:#347362;}.b-a{fill:#fff;} Grams …" at bounding box center [323, 251] width 416 height 336
type input "0.105"
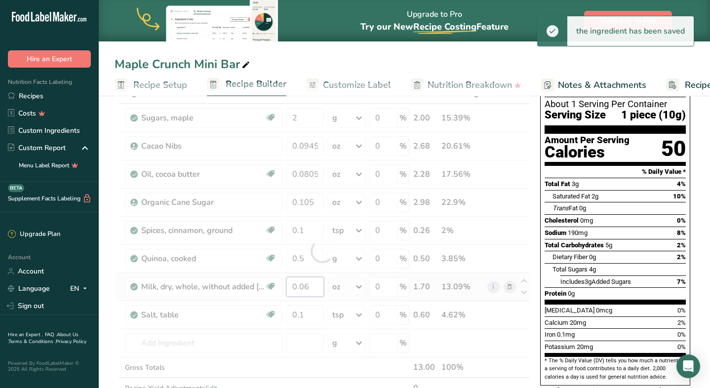
click at [318, 286] on div "Ingredient * Amount * Unit * Waste * .a-a{fill:#347362;}.b-a{fill:#fff;} Grams …" at bounding box center [323, 251] width 416 height 336
click at [342, 365] on div "Ingredient * Amount * Unit * Waste * .a-a{fill:#347362;}.b-a{fill:#fff;} Grams …" at bounding box center [323, 251] width 416 height 336
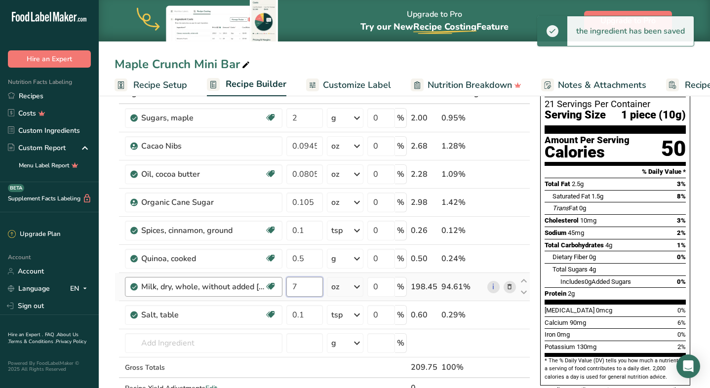
drag, startPoint x: 304, startPoint y: 286, endPoint x: 271, endPoint y: 279, distance: 34.4
click at [271, 279] on tr "Milk, dry, whole, without added vitamin D Gluten free Vegetarian Soy free 7 oz …" at bounding box center [322, 287] width 415 height 28
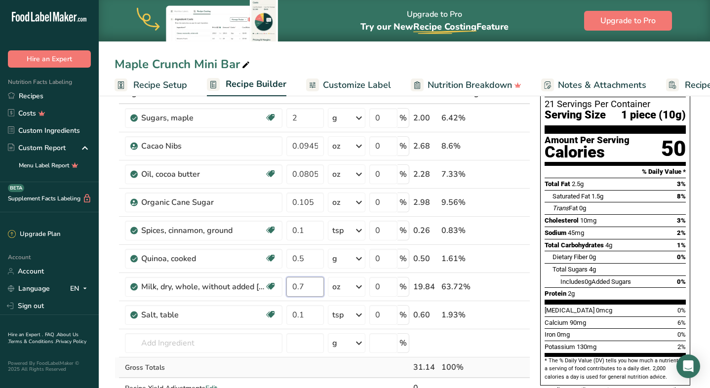
type input "0.7"
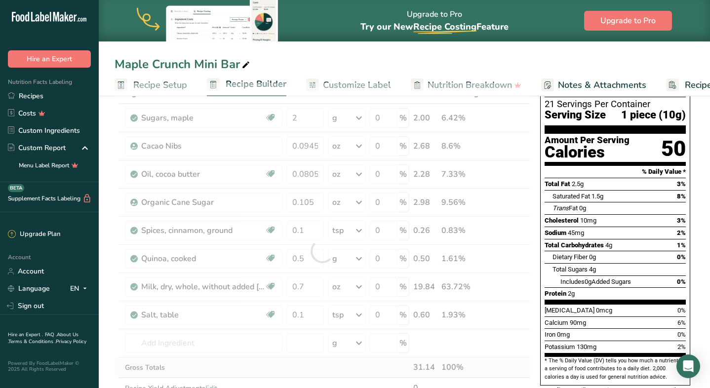
click at [275, 370] on div "Ingredient * Amount * Unit * Waste * .a-a{fill:#347362;}.b-a{fill:#fff;} Grams …" at bounding box center [323, 251] width 416 height 336
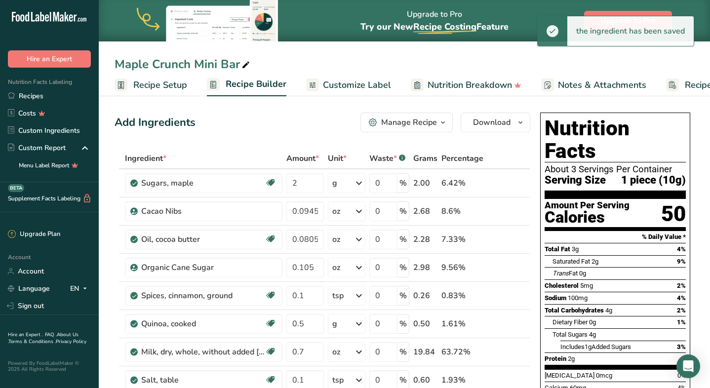
scroll to position [0, 0]
click at [35, 99] on link "Recipes" at bounding box center [49, 95] width 99 height 17
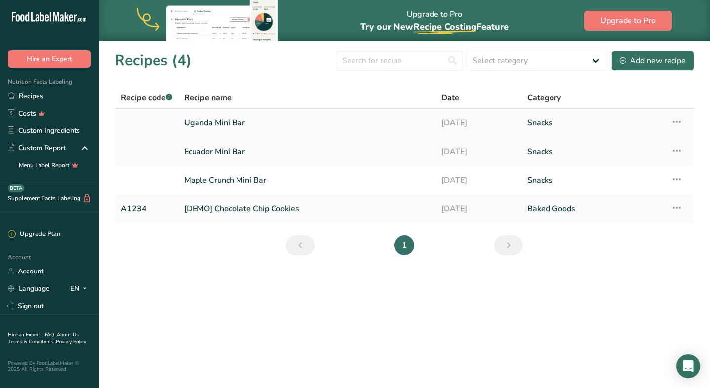
click at [240, 124] on link "Uganda Mini Bar" at bounding box center [307, 123] width 246 height 21
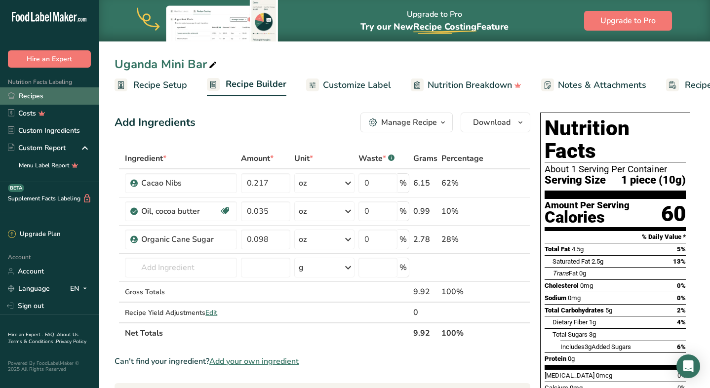
click at [27, 93] on link "Recipes" at bounding box center [49, 95] width 99 height 17
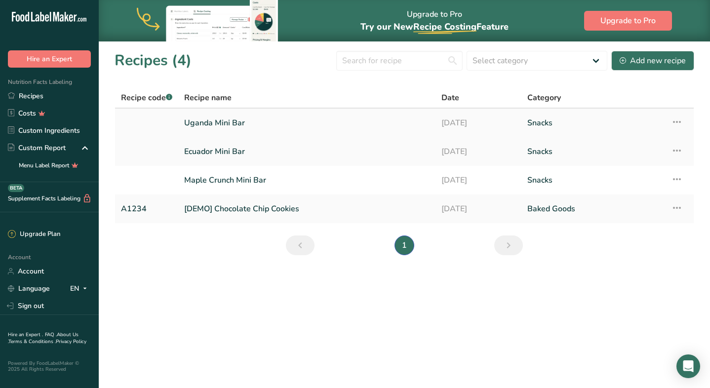
click at [673, 123] on icon at bounding box center [677, 122] width 12 height 18
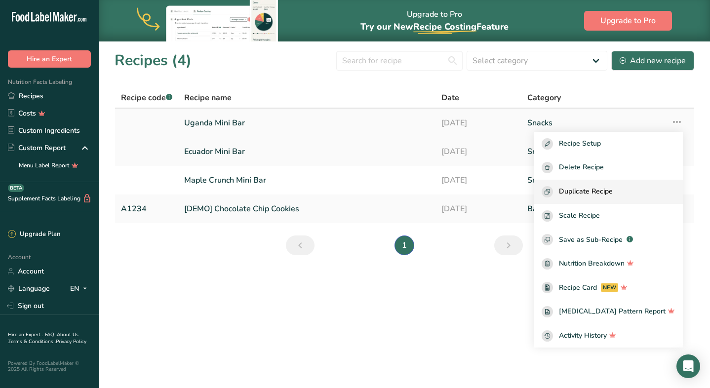
click at [613, 189] on span "Duplicate Recipe" at bounding box center [586, 191] width 54 height 11
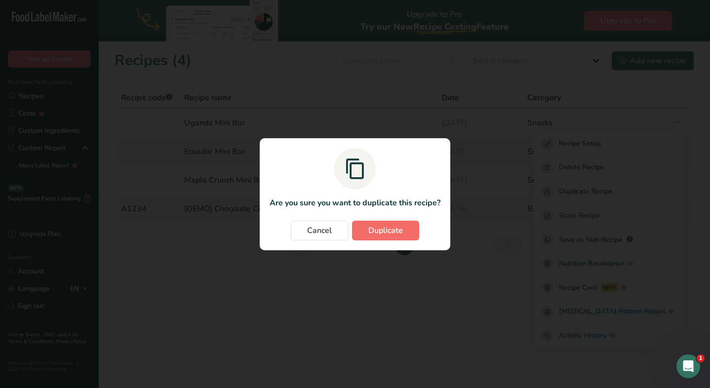
click at [386, 230] on span "Duplicate" at bounding box center [386, 231] width 35 height 12
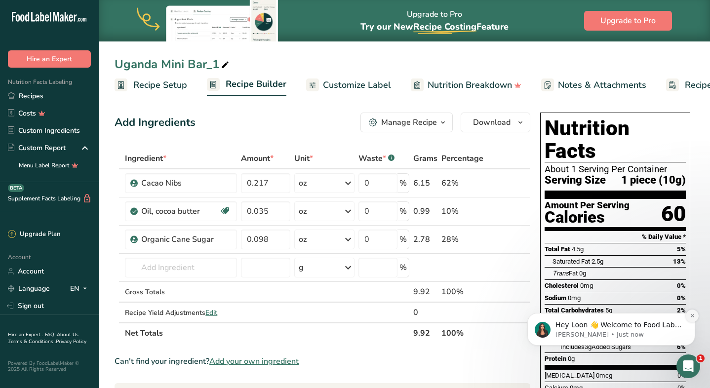
click at [694, 317] on icon "Dismiss notification" at bounding box center [692, 315] width 5 height 5
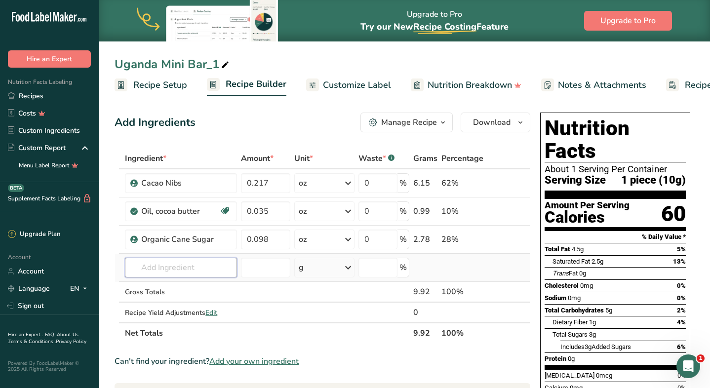
click at [164, 270] on input "text" at bounding box center [181, 268] width 112 height 20
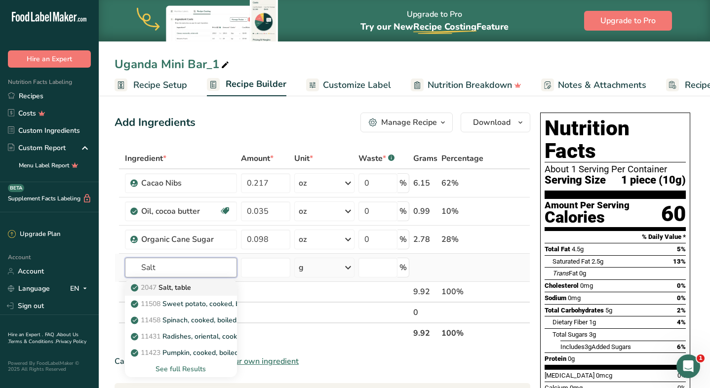
type input "Salt"
click at [184, 288] on p "2047 Salt, table" at bounding box center [162, 288] width 58 height 10
type input "Salt, table"
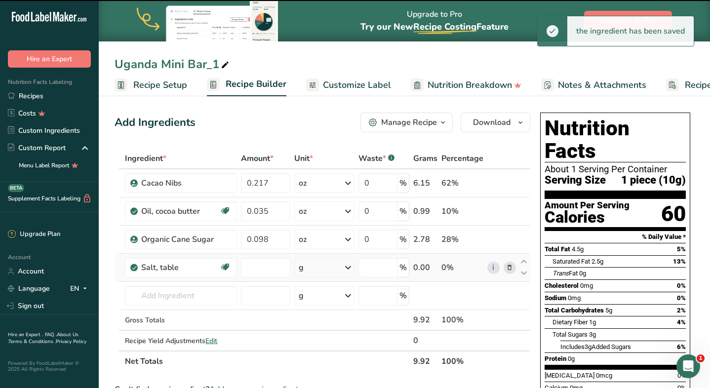
type input "0"
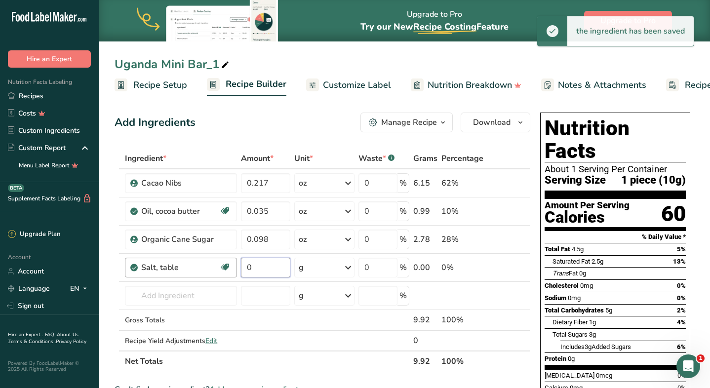
drag, startPoint x: 265, startPoint y: 267, endPoint x: 214, endPoint y: 259, distance: 51.4
click at [215, 260] on tr "Salt, table Dairy free Gluten free Vegan Vegetarian Soy free 0 g Portions 1 tsp…" at bounding box center [322, 268] width 415 height 28
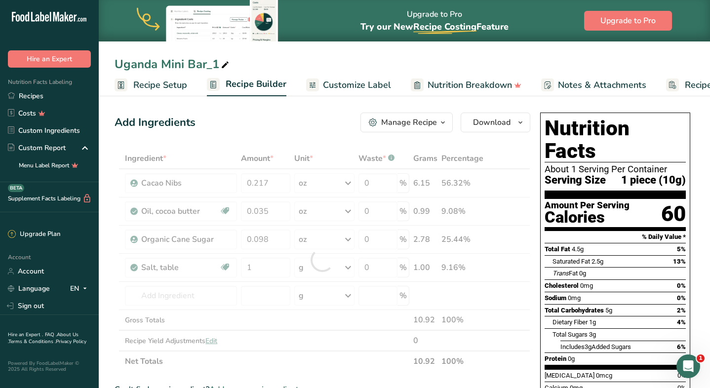
click at [324, 265] on div "Ingredient * Amount * Unit * Waste * .a-a{fill:#347362;}.b-a{fill:#fff;} Grams …" at bounding box center [323, 260] width 416 height 224
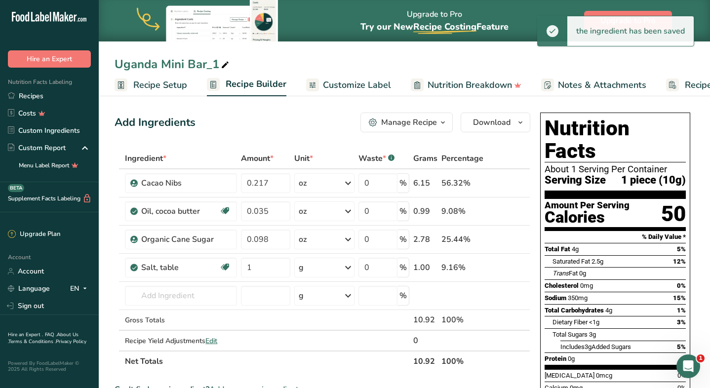
click at [328, 268] on div "g" at bounding box center [324, 268] width 61 height 20
click at [335, 302] on div "1 tsp" at bounding box center [341, 301] width 83 height 14
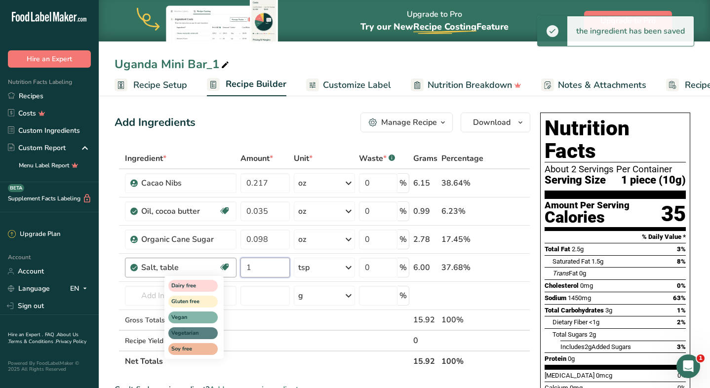
drag, startPoint x: 268, startPoint y: 265, endPoint x: 221, endPoint y: 263, distance: 47.5
click at [221, 263] on tr "Salt, table Dairy free Gluten free Vegan Vegetarian Soy free 1 tsp Portions 1 t…" at bounding box center [322, 268] width 415 height 28
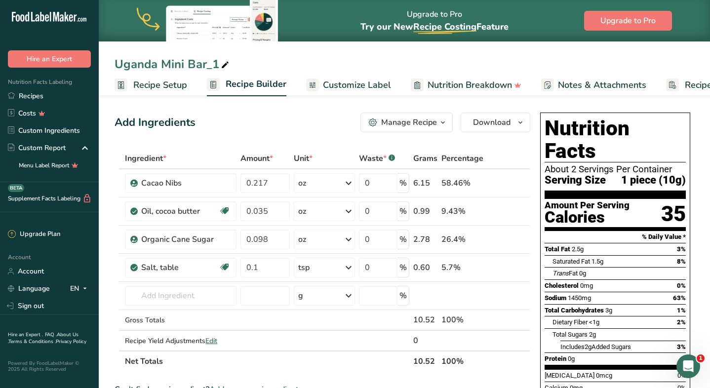
click at [319, 53] on div "Uganda Mini Bar_1 Recipe Setup Recipe Builder Customize Label Nutrition Breakdo…" at bounding box center [405, 48] width 612 height 96
click at [266, 268] on input "0.1" at bounding box center [265, 268] width 49 height 20
type input "0.05"
click at [315, 73] on ul "Recipe Setup Recipe Builder Customize Label Nutrition Breakdown Notes & Attachm…" at bounding box center [437, 84] width 676 height 23
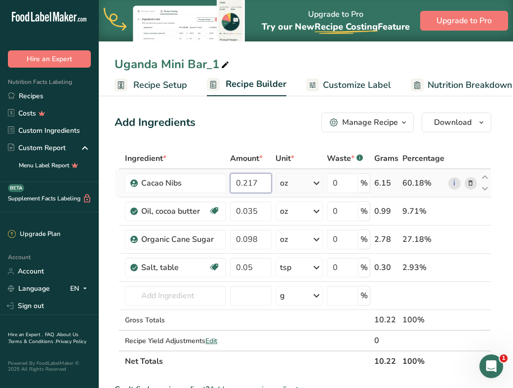
click at [264, 185] on input "0.217" at bounding box center [250, 183] width 41 height 20
drag, startPoint x: 267, startPoint y: 185, endPoint x: 205, endPoint y: 180, distance: 62.4
click at [208, 180] on tr "Cacao Nibs 0.217 oz Weight Units g kg mg See more Volume Units l Volume units r…" at bounding box center [303, 183] width 376 height 28
type input "0.21"
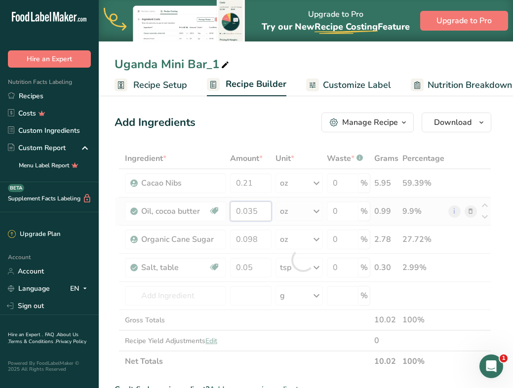
click at [251, 211] on div "Ingredient * Amount * Unit * Waste * .a-a{fill:#347362;}.b-a{fill:#fff;} Grams …" at bounding box center [303, 260] width 377 height 224
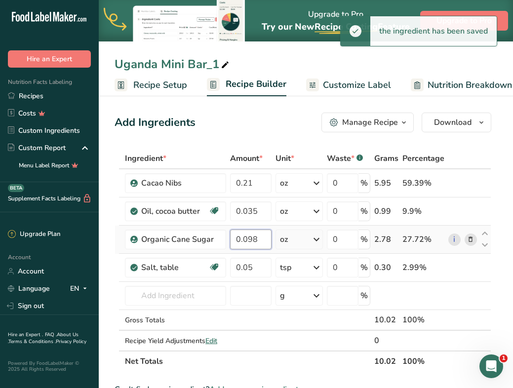
click at [256, 237] on div "Ingredient * Amount * Unit * Waste * .a-a{fill:#347362;}.b-a{fill:#fff;} Grams …" at bounding box center [303, 260] width 377 height 224
type input "0"
type input "1"
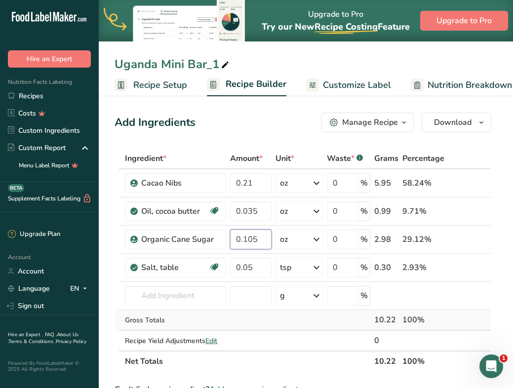
type input "0.105"
click at [251, 327] on div "Ingredient * Amount * Unit * Waste * .a-a{fill:#347362;}.b-a{fill:#fff;} Grams …" at bounding box center [303, 260] width 377 height 224
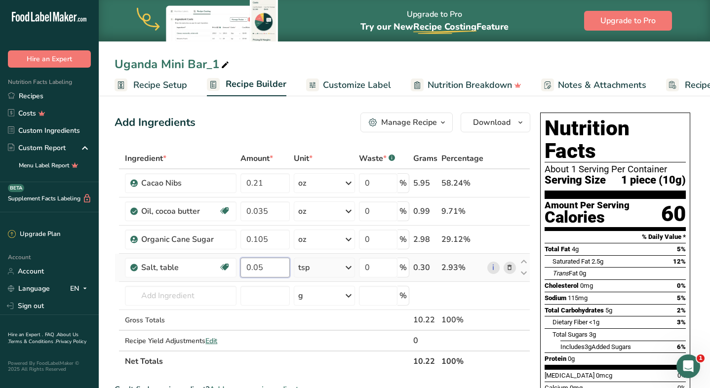
click at [269, 268] on input "0.05" at bounding box center [265, 268] width 49 height 20
click at [270, 331] on div "Ingredient * Amount * Unit * Waste * .a-a{fill:#347362;}.b-a{fill:#fff;} Grams …" at bounding box center [323, 260] width 416 height 224
click at [230, 64] on span at bounding box center [225, 65] width 12 height 12
click at [181, 65] on input "Uganda Mini Bar_1" at bounding box center [405, 64] width 580 height 18
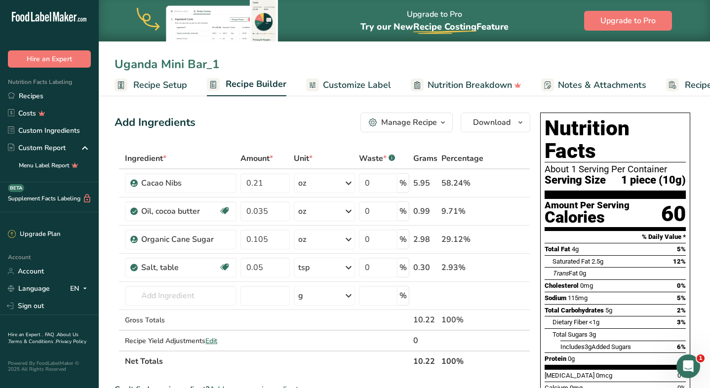
click at [181, 65] on input "Uganda Mini Bar_1" at bounding box center [405, 64] width 580 height 18
click at [304, 68] on input "[US_STATE] Sea Salt Mini Bar" at bounding box center [405, 64] width 580 height 18
type input "[US_STATE] Sea Salt Mini Bar"
click at [343, 85] on span "Customize Label" at bounding box center [357, 85] width 68 height 13
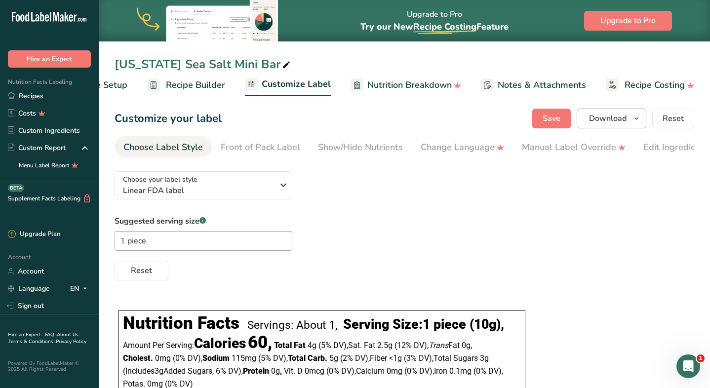
click at [607, 117] on span "Download" at bounding box center [608, 119] width 38 height 12
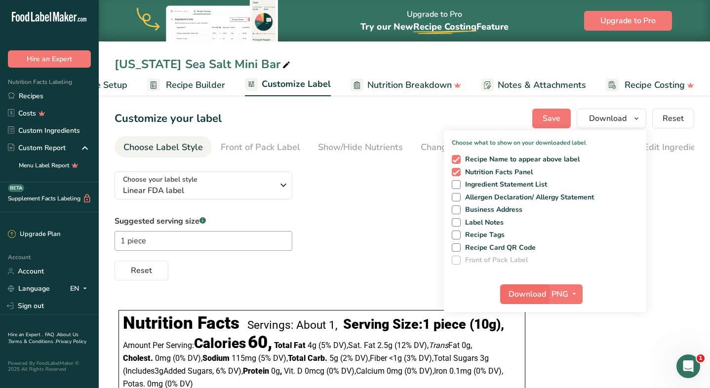
click at [535, 295] on span "Download" at bounding box center [528, 295] width 38 height 12
click at [448, 43] on div "[US_STATE] Sea Salt Mini Bar Recipe Setup Recipe Builder Customize Label Nutrit…" at bounding box center [405, 48] width 612 height 96
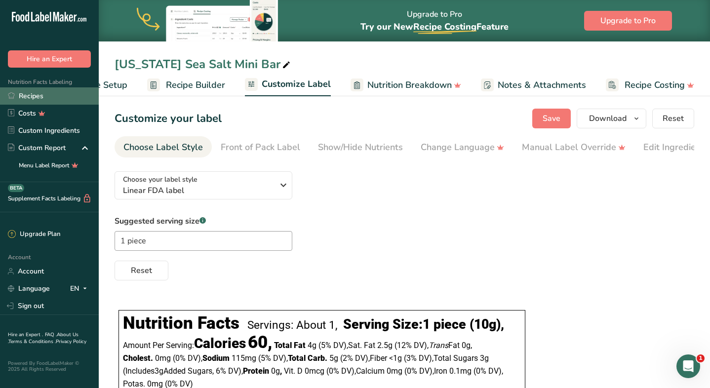
click at [31, 98] on link "Recipes" at bounding box center [49, 95] width 99 height 17
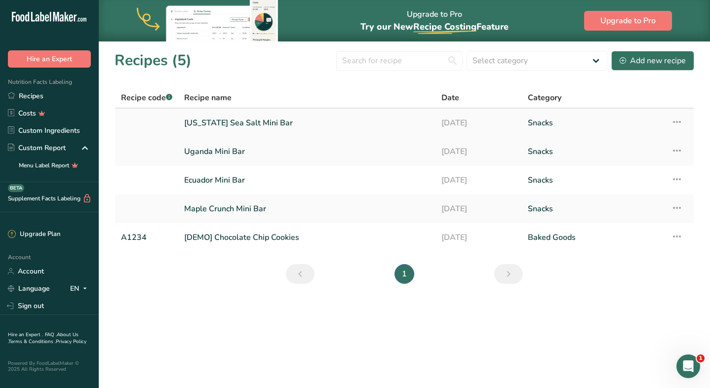
click at [677, 123] on icon at bounding box center [677, 122] width 12 height 18
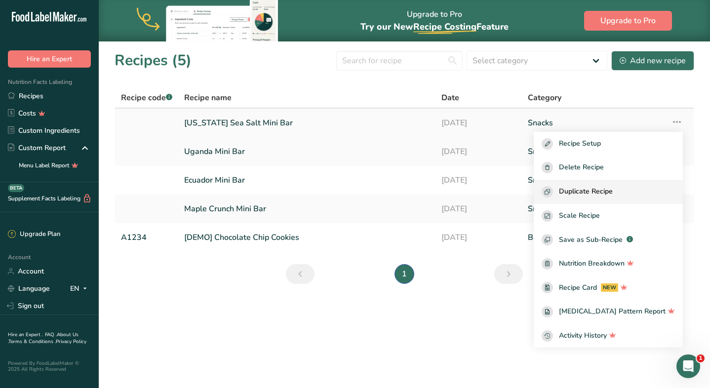
click at [602, 194] on span "Duplicate Recipe" at bounding box center [586, 191] width 54 height 11
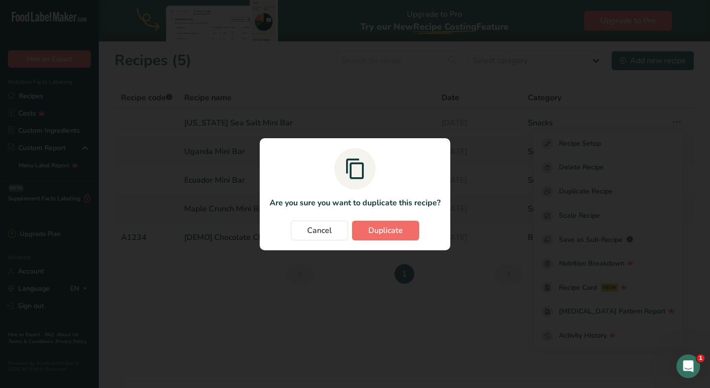
click at [381, 230] on span "Duplicate" at bounding box center [386, 231] width 35 height 12
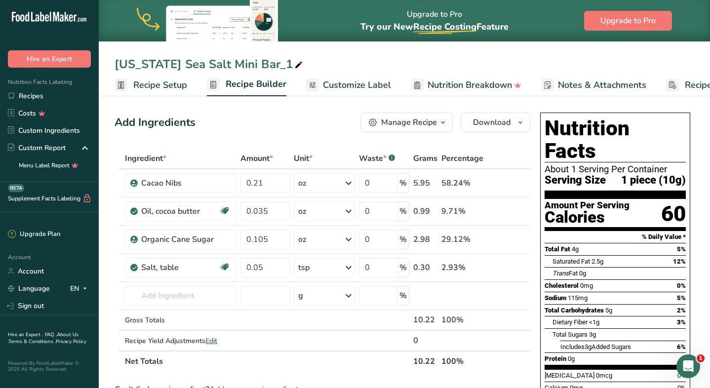
click at [222, 58] on div "[US_STATE] Sea Salt Mini Bar_1" at bounding box center [210, 64] width 190 height 18
click at [205, 63] on input "[US_STATE] Sea Salt Mini Bar_1" at bounding box center [405, 64] width 580 height 18
click at [169, 58] on input "[US_STATE] Sea Salt Mini Bar_1" at bounding box center [405, 64] width 580 height 18
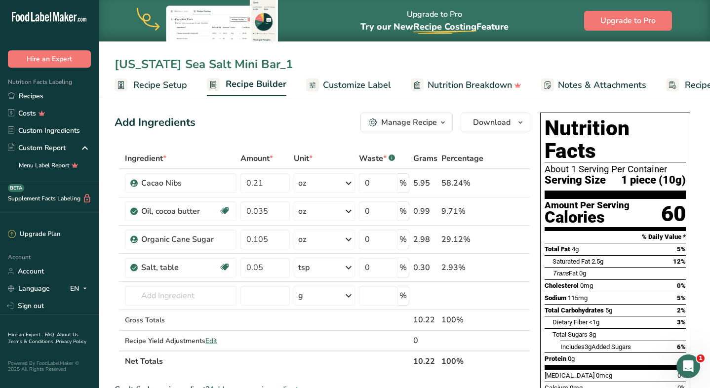
click at [166, 58] on input "[US_STATE] Sea Salt Mini Bar_1" at bounding box center [405, 64] width 580 height 18
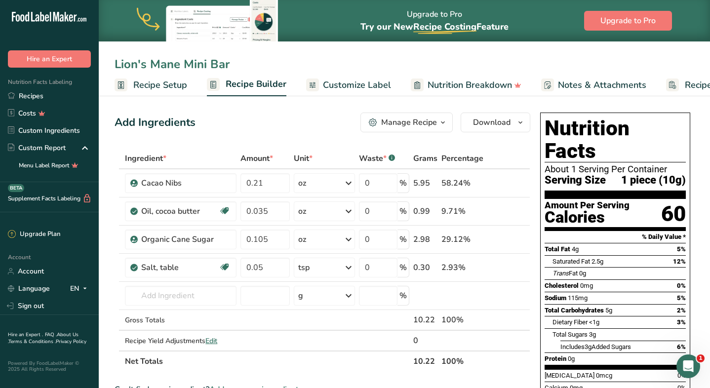
type input "Lion's Mane Mini Bar"
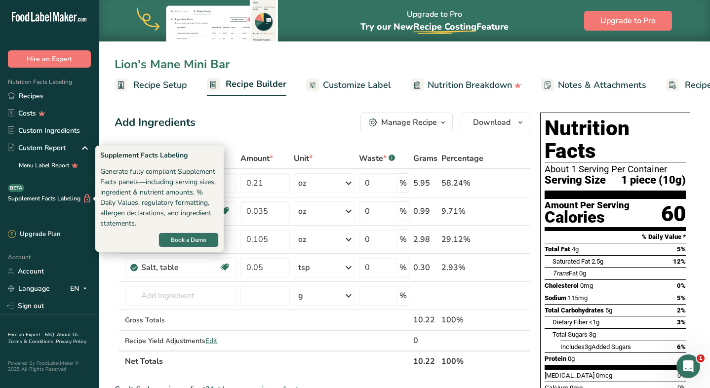
click at [60, 209] on div "Supplement Facts Labeling BETA" at bounding box center [49, 197] width 99 height 30
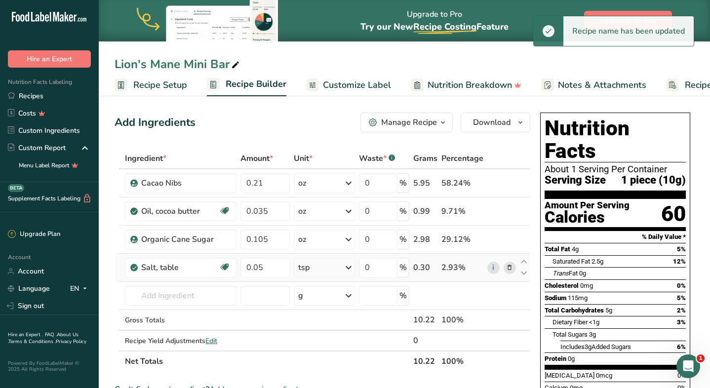
click at [510, 266] on icon at bounding box center [509, 268] width 7 height 10
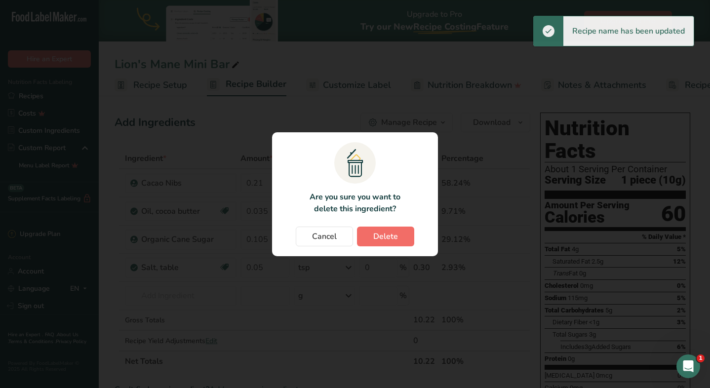
click at [373, 238] on button "Delete" at bounding box center [385, 237] width 57 height 20
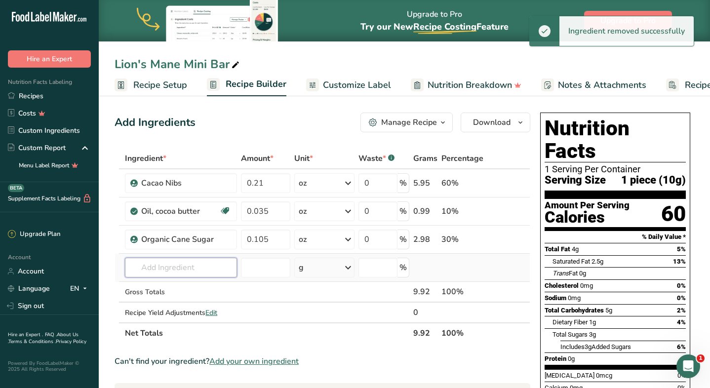
click at [194, 267] on input "text" at bounding box center [181, 268] width 112 height 20
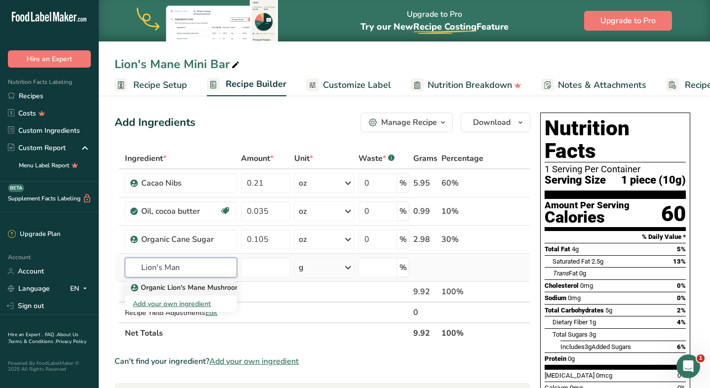
type input "Lion's Man"
click at [210, 289] on p "Organic Lion's Mane Mushroom" at bounding box center [187, 288] width 108 height 10
type input "Organic Lion's Mane Mushroom"
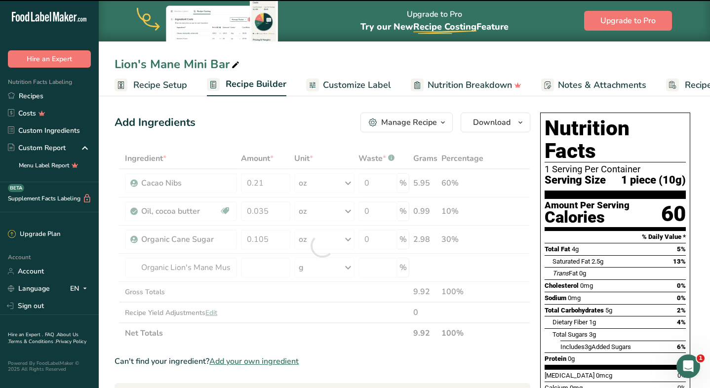
type input "0"
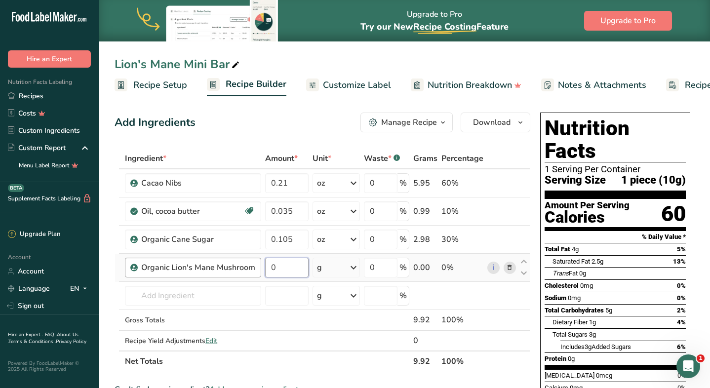
drag, startPoint x: 277, startPoint y: 265, endPoint x: 258, endPoint y: 264, distance: 18.8
click at [258, 264] on tr "Organic Lion's Mane Mushroom 0 g Weight Units g kg mg See more Volume Units l V…" at bounding box center [322, 268] width 415 height 28
type input "0.2"
click at [321, 118] on div "Add Ingredients Manage Recipe Delete Recipe Duplicate Recipe Scale Recipe Save …" at bounding box center [323, 123] width 416 height 20
click at [334, 83] on span "Customize Label" at bounding box center [357, 85] width 68 height 13
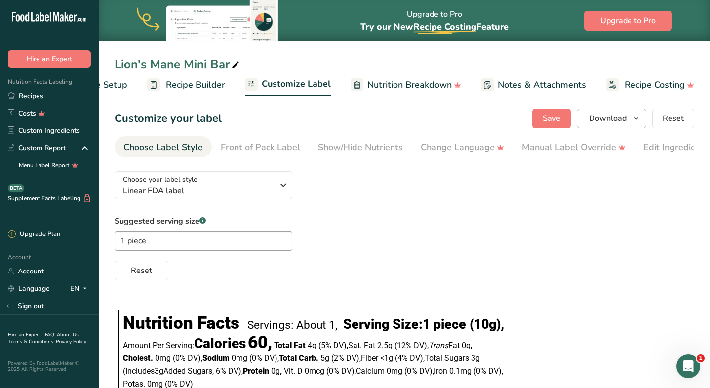
click at [601, 112] on button "Download" at bounding box center [612, 119] width 70 height 20
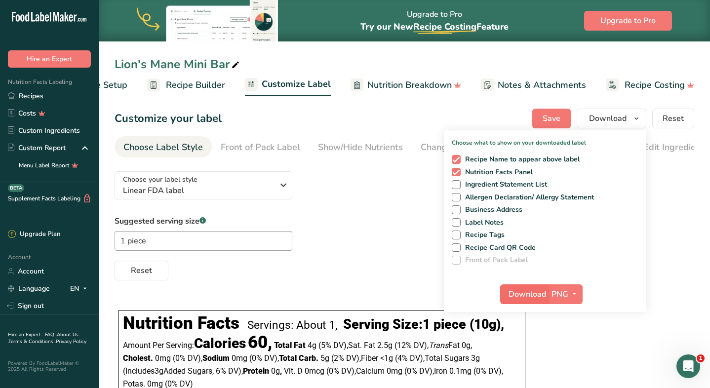
click at [530, 293] on span "Download" at bounding box center [528, 295] width 38 height 12
click at [39, 94] on link "Recipes" at bounding box center [49, 95] width 99 height 17
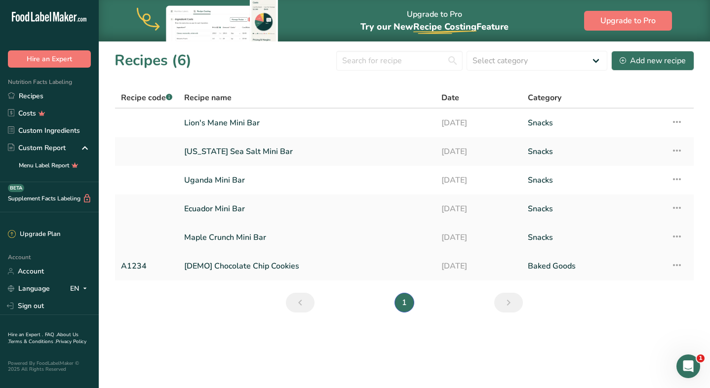
click at [216, 235] on link "Maple Crunch Mini Bar" at bounding box center [307, 237] width 246 height 21
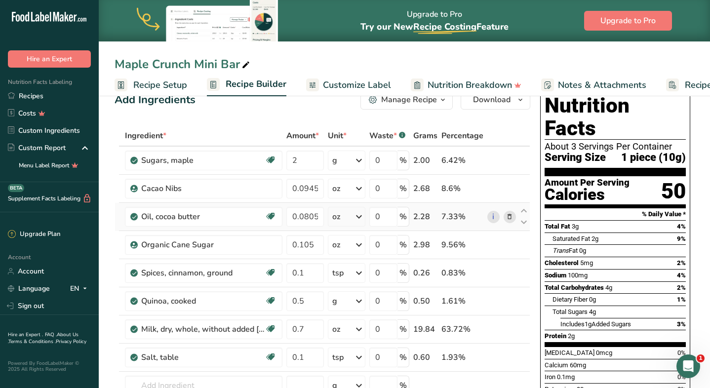
scroll to position [37, 0]
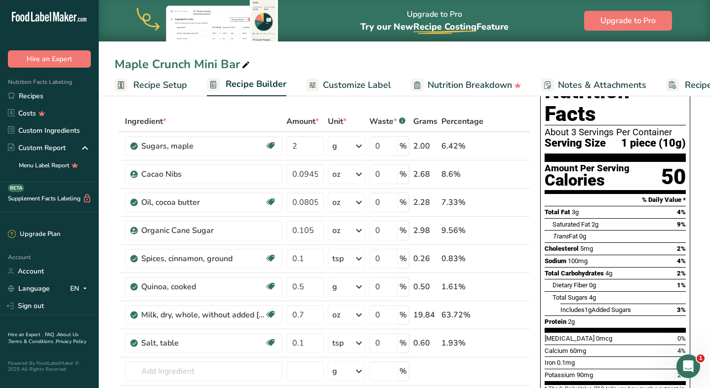
click at [355, 81] on span "Customize Label" at bounding box center [357, 85] width 68 height 13
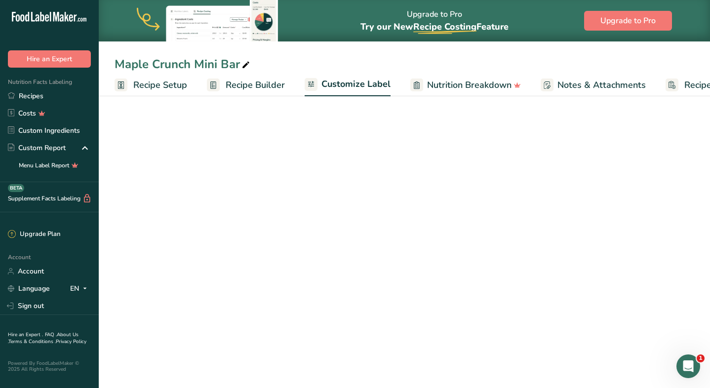
scroll to position [0, 60]
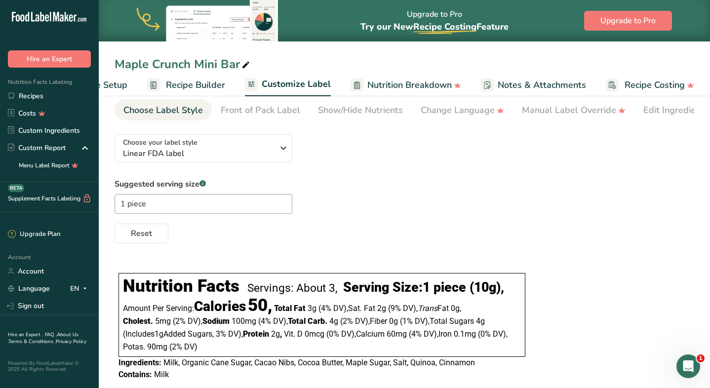
click at [216, 85] on span "Recipe Builder" at bounding box center [195, 85] width 59 height 13
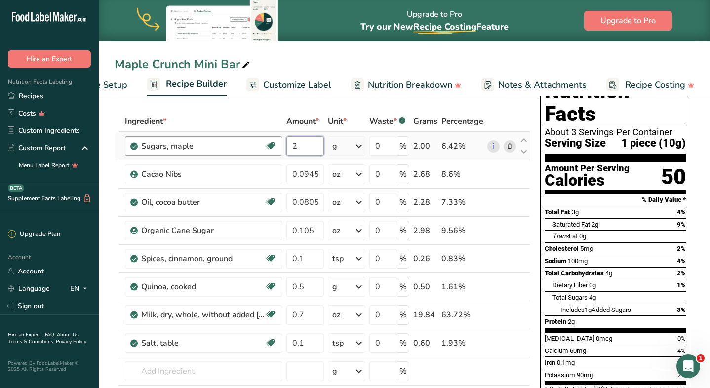
drag, startPoint x: 307, startPoint y: 146, endPoint x: 250, endPoint y: 138, distance: 56.8
click at [253, 139] on tr "Sugars, maple Dairy free Gluten free Vegan Vegetarian Soy free 2 g Portions 1 t…" at bounding box center [322, 146] width 415 height 28
type input "0.1"
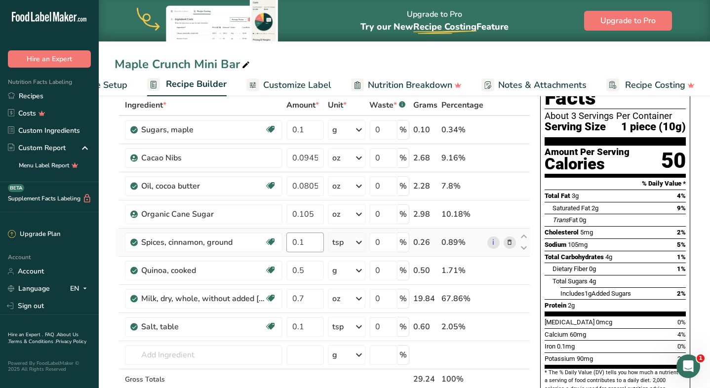
scroll to position [56, 0]
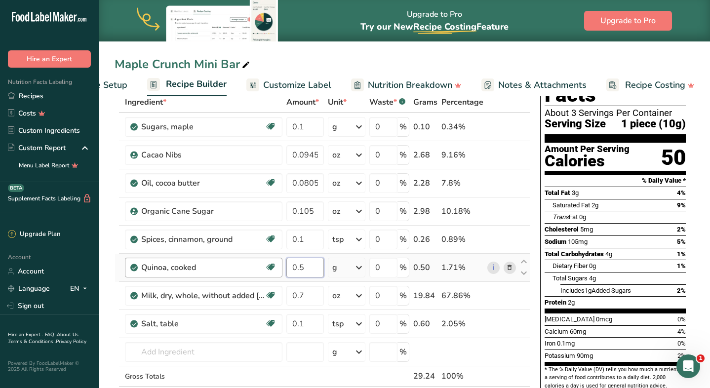
drag, startPoint x: 308, startPoint y: 272, endPoint x: 270, endPoint y: 263, distance: 39.2
click at [272, 263] on tr "Quinoa, cooked Plant-based Protein Dairy free Gluten free Vegan Vegetarian Soy …" at bounding box center [322, 268] width 415 height 28
type input "0.1"
click at [321, 369] on div "Ingredient * Amount * Unit * Waste * .a-a{fill:#347362;}.b-a{fill:#fff;} Grams …" at bounding box center [323, 260] width 416 height 336
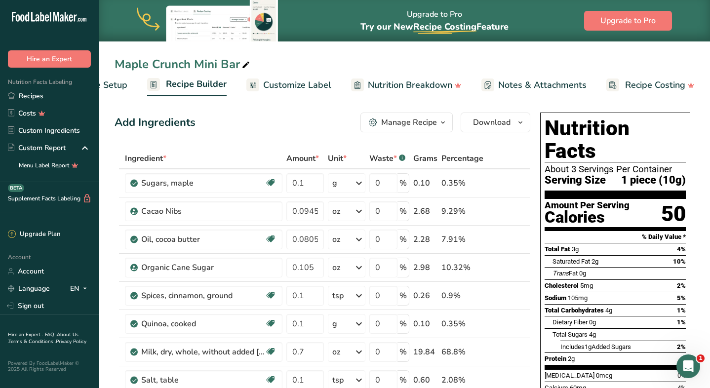
scroll to position [0, 0]
click at [309, 86] on span "Customize Label" at bounding box center [297, 85] width 68 height 13
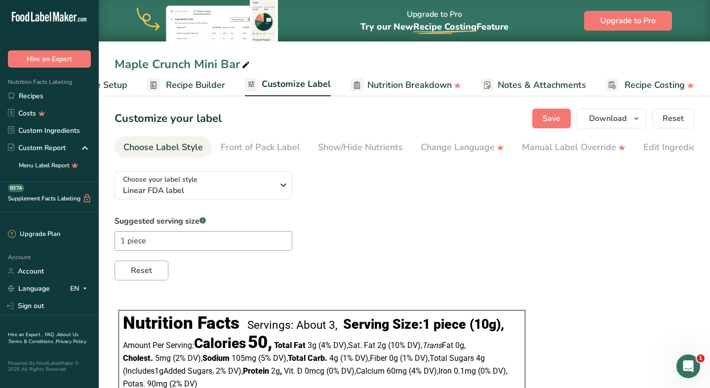
click at [143, 276] on span "Reset" at bounding box center [141, 271] width 21 height 12
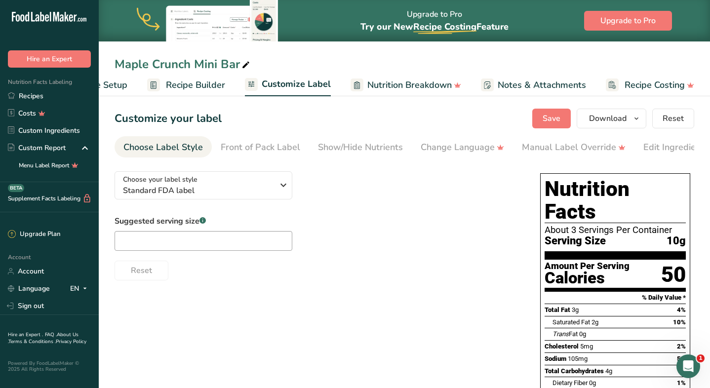
click at [211, 94] on link "Recipe Builder" at bounding box center [186, 85] width 78 height 22
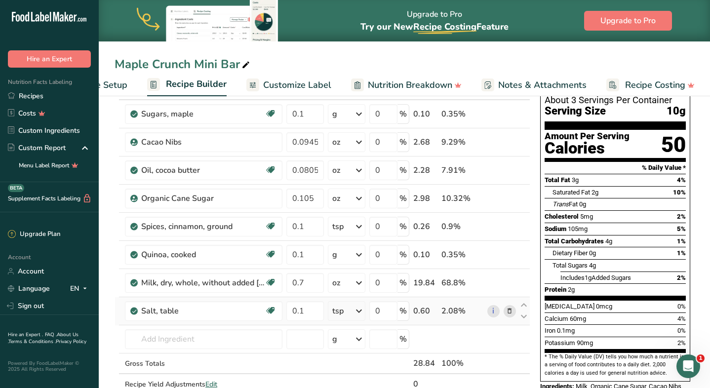
scroll to position [70, 0]
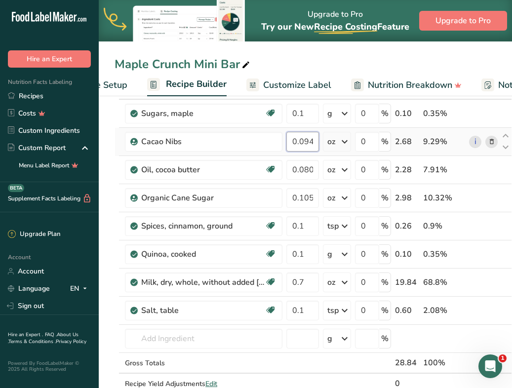
click at [310, 143] on input "0.0945" at bounding box center [303, 142] width 33 height 20
type input "0.0945"
click at [305, 171] on div "Ingredient * Amount * Unit * Waste * .a-a{fill:#347362;}.b-a{fill:#fff;} Grams …" at bounding box center [314, 247] width 398 height 336
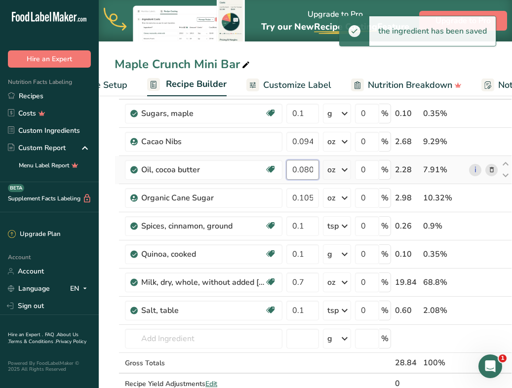
drag, startPoint x: 299, startPoint y: 169, endPoint x: 337, endPoint y: 172, distance: 37.7
click at [337, 172] on tr "Oil, cocoa butter Dairy free Gluten free Vegan Vegetarian Soy free 0.0805 oz Po…" at bounding box center [313, 170] width 397 height 28
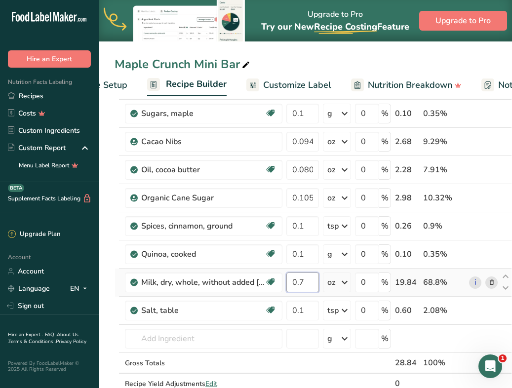
click at [300, 279] on div "Ingredient * Amount * Unit * Waste * .a-a{fill:#347362;}.b-a{fill:#fff;} Grams …" at bounding box center [314, 247] width 398 height 336
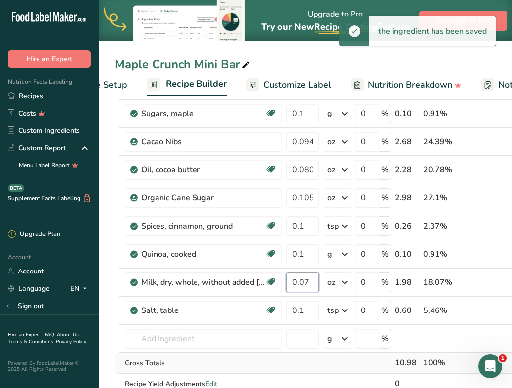
type input "0.07"
click at [275, 370] on div "Ingredient * Amount * Unit * Waste * .a-a{fill:#347362;}.b-a{fill:#fff;} Grams …" at bounding box center [314, 247] width 398 height 336
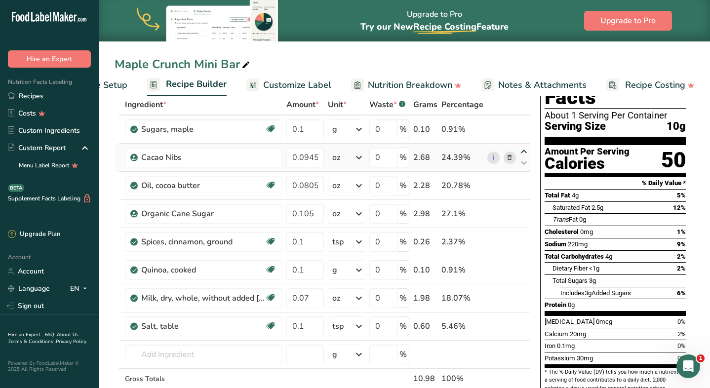
scroll to position [55, 0]
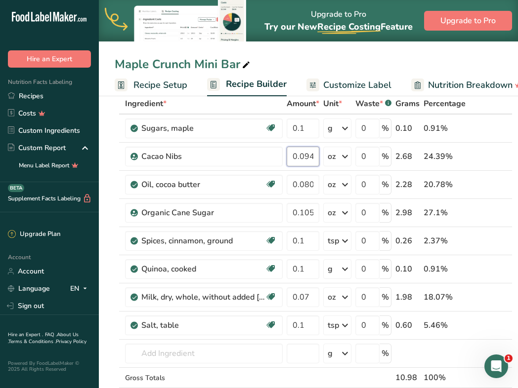
click at [315, 156] on input "0.0945" at bounding box center [303, 157] width 33 height 20
click at [307, 156] on input "0.0945" at bounding box center [303, 157] width 33 height 20
type input "0.0815"
click at [300, 189] on div "Ingredient * Amount * Unit * Waste * .a-a{fill:#347362;}.b-a{fill:#fff;} Grams …" at bounding box center [314, 261] width 398 height 336
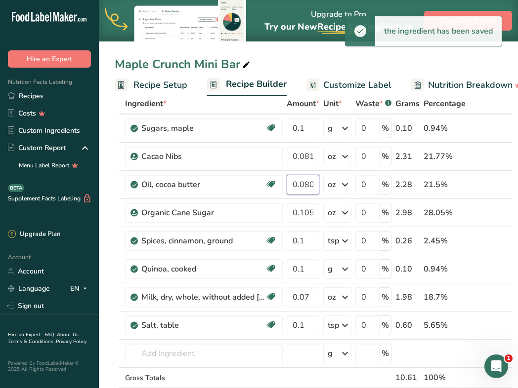
click at [312, 186] on input "0.0805" at bounding box center [303, 185] width 33 height 20
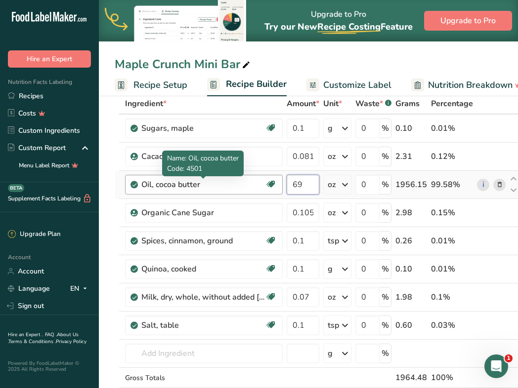
drag, startPoint x: 312, startPoint y: 186, endPoint x: 261, endPoint y: 184, distance: 50.9
click at [261, 184] on tr "Oil, cocoa butter Dairy free Gluten free Vegan Vegetarian Soy free 69 oz Portio…" at bounding box center [317, 185] width 404 height 28
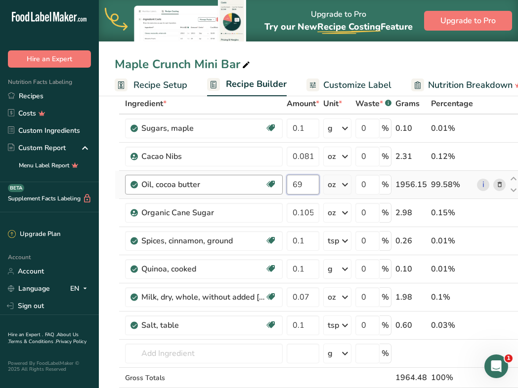
click at [301, 188] on input "69" at bounding box center [303, 185] width 33 height 20
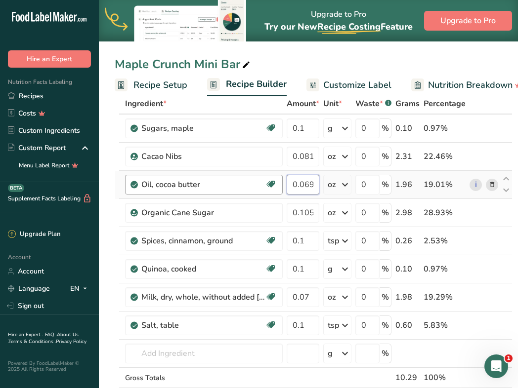
type input "0.069"
click at [314, 214] on div "Ingredient * Amount * Unit * Waste * .a-a{fill:#347362;}.b-a{fill:#fff;} Grams …" at bounding box center [314, 261] width 398 height 336
type input "0.09"
click at [310, 296] on div "Ingredient * Amount * Unit * Waste * .a-a{fill:#347362;}.b-a{fill:#fff;} Grams …" at bounding box center [314, 261] width 398 height 336
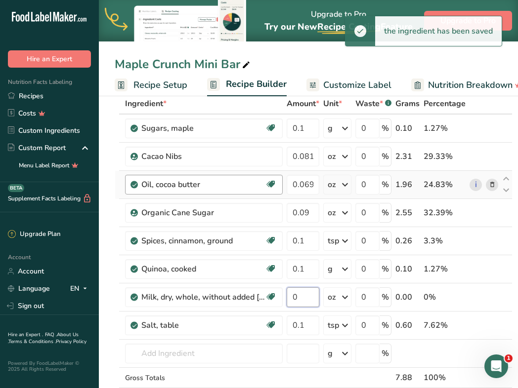
type input "6"
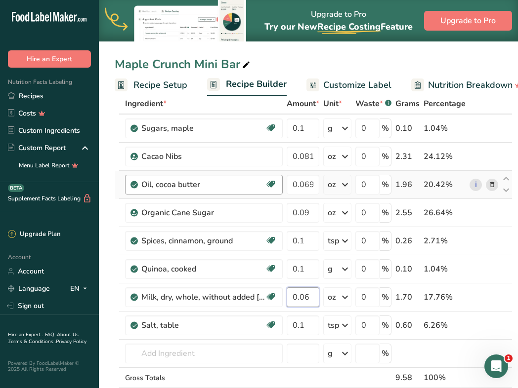
type input "0.06"
click at [277, 382] on div "Ingredient * Amount * Unit * Waste * .a-a{fill:#347362;}.b-a{fill:#fff;} Grams …" at bounding box center [314, 261] width 398 height 336
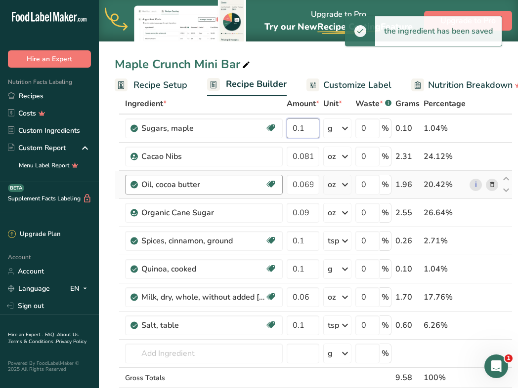
click at [306, 132] on input "0.1" at bounding box center [303, 129] width 33 height 20
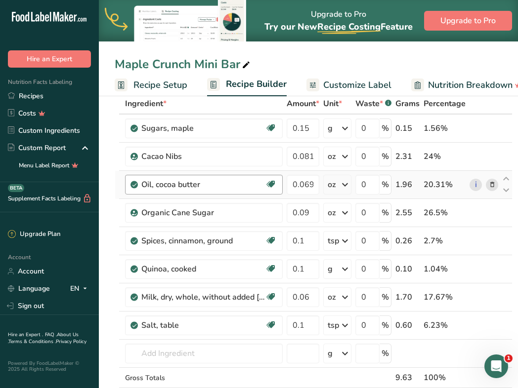
click at [277, 378] on div "Ingredient * Amount * Unit * Waste * .a-a{fill:#347362;}.b-a{fill:#fff;} Grams …" at bounding box center [314, 261] width 398 height 336
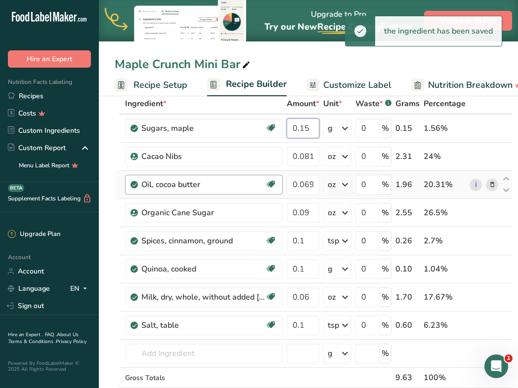
click at [312, 129] on input "0.15" at bounding box center [303, 129] width 33 height 20
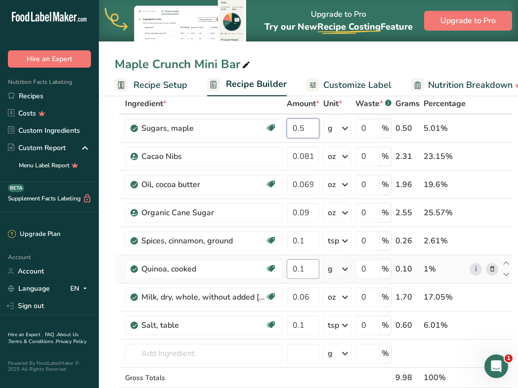
type input "0.5"
click at [301, 267] on div "Ingredient * Amount * Unit * Waste * .a-a{fill:#347362;}.b-a{fill:#fff;} Grams …" at bounding box center [314, 261] width 398 height 336
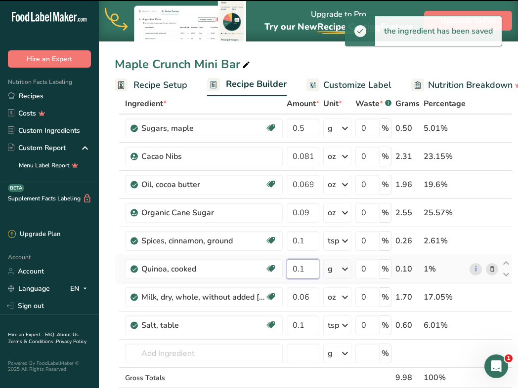
click at [307, 269] on input "0.1" at bounding box center [303, 269] width 33 height 20
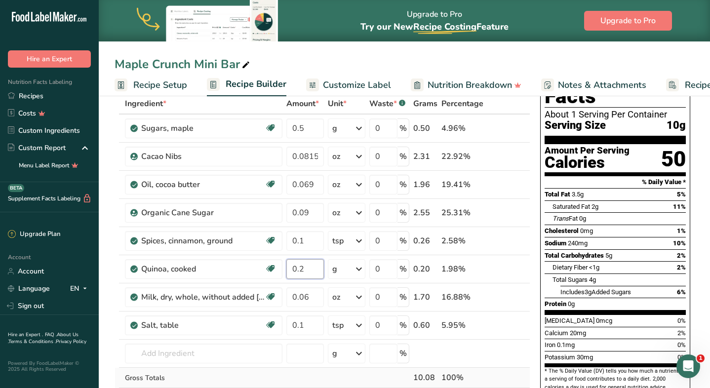
type input "0.2"
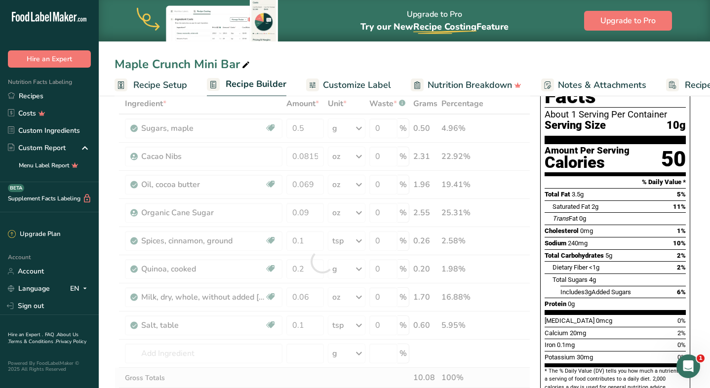
click at [315, 382] on div "Ingredient * Amount * Unit * Waste * .a-a{fill:#347362;}.b-a{fill:#fff;} Grams …" at bounding box center [323, 261] width 416 height 336
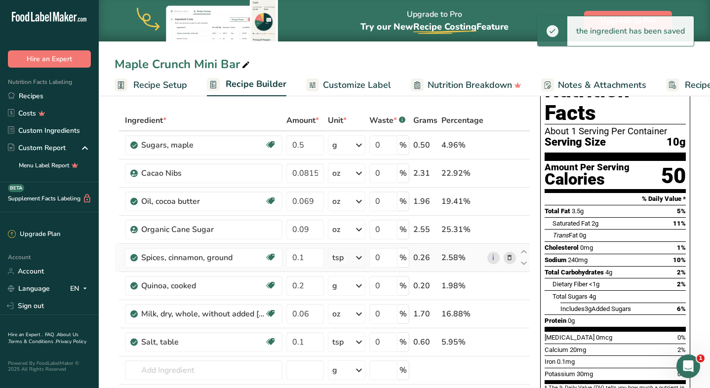
scroll to position [38, 0]
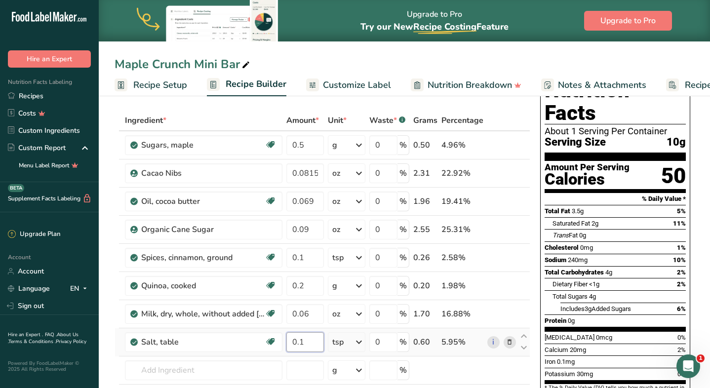
click at [308, 340] on input "0.1" at bounding box center [306, 342] width 38 height 20
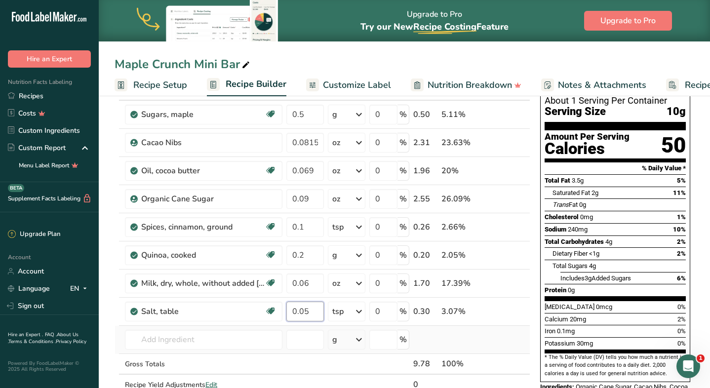
scroll to position [71, 0]
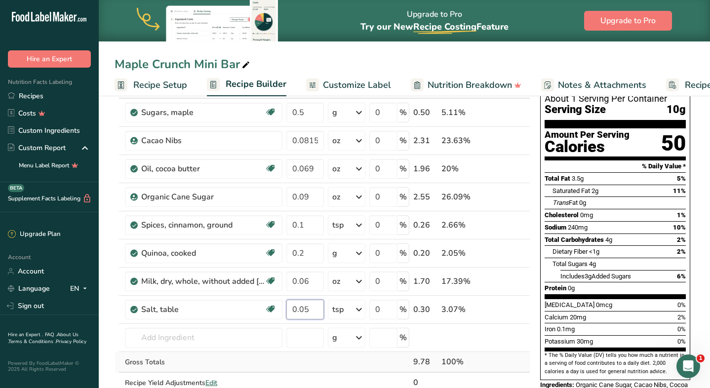
type input "0.05"
click at [316, 362] on div "Ingredient * Amount * Unit * Waste * .a-a{fill:#347362;}.b-a{fill:#fff;} Grams …" at bounding box center [323, 246] width 416 height 336
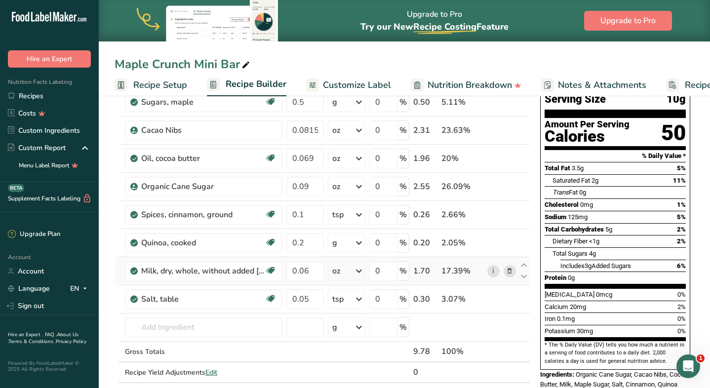
scroll to position [67, 0]
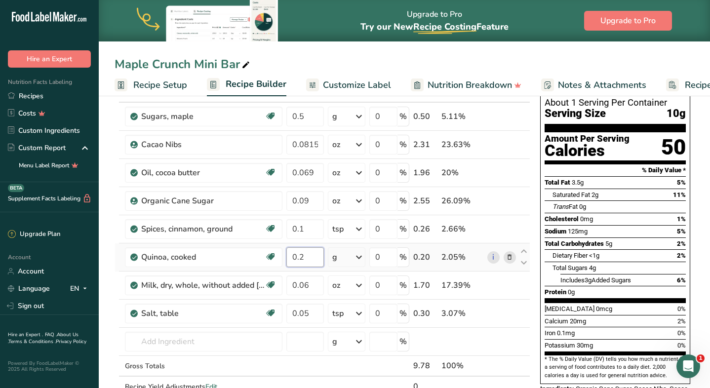
click at [313, 257] on input "0.2" at bounding box center [306, 258] width 38 height 20
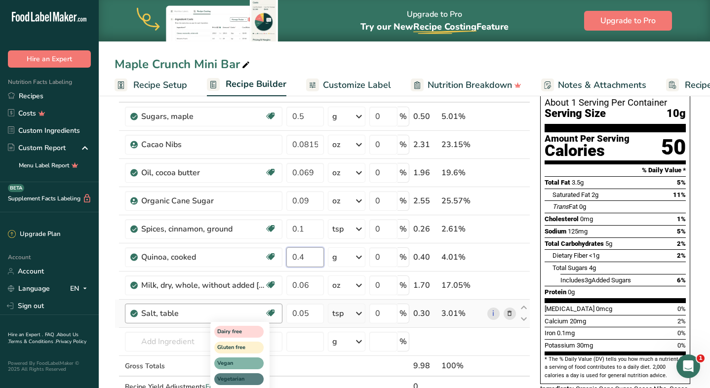
type input "0.4"
click at [303, 369] on div "Ingredient * Amount * Unit * Waste * .a-a{fill:#347362;}.b-a{fill:#fff;} Grams …" at bounding box center [323, 250] width 416 height 336
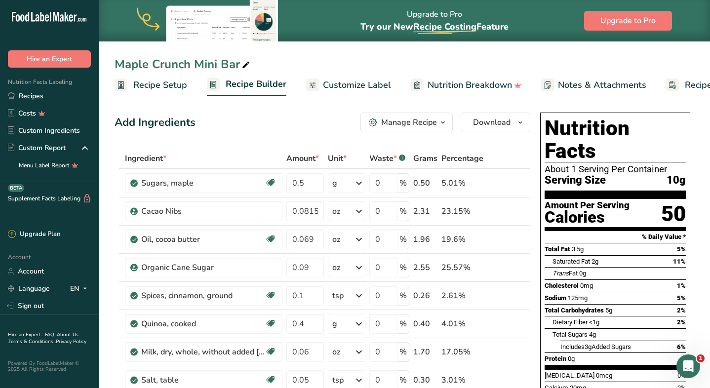
scroll to position [0, 0]
click at [377, 82] on span "Customize Label" at bounding box center [357, 85] width 68 height 13
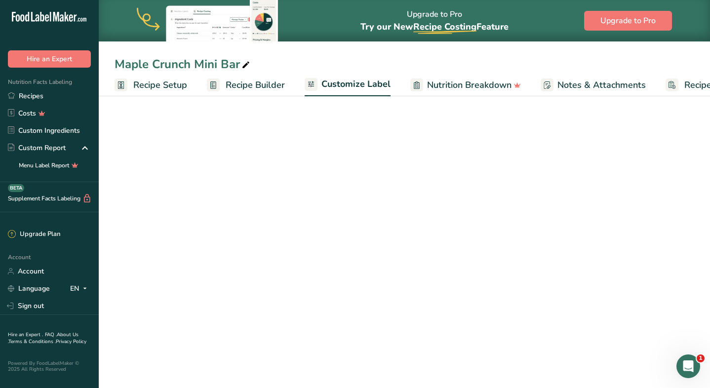
scroll to position [0, 60]
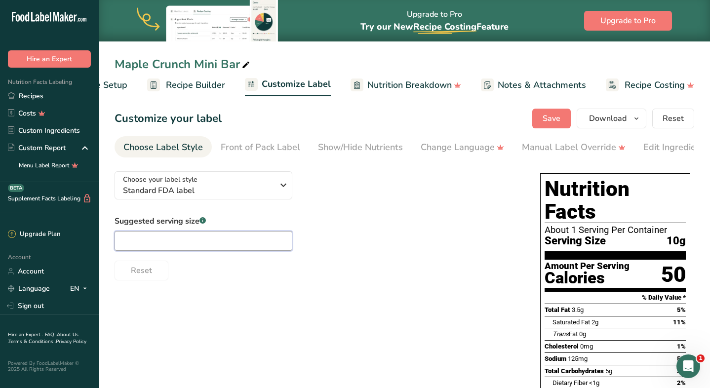
click at [259, 239] on input "text" at bounding box center [204, 241] width 178 height 20
type input "1 piece"
click at [399, 228] on div "Suggested serving size .a-a{fill:#347362;}.b-a{fill:#fff;} 1 piece Reset" at bounding box center [318, 247] width 406 height 65
click at [287, 185] on icon "button" at bounding box center [284, 185] width 12 height 18
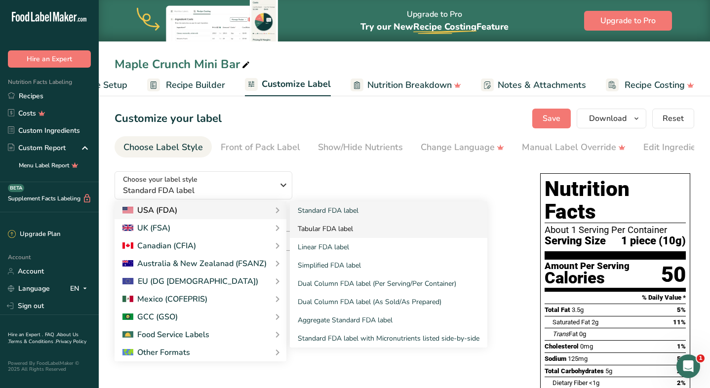
click at [332, 232] on link "Tabular FDA label" at bounding box center [389, 229] width 198 height 18
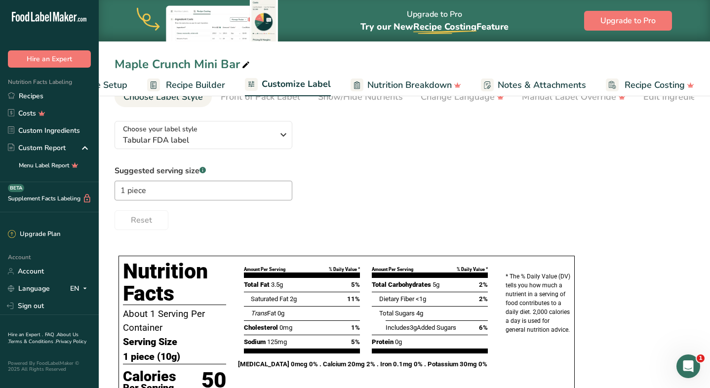
scroll to position [53, 0]
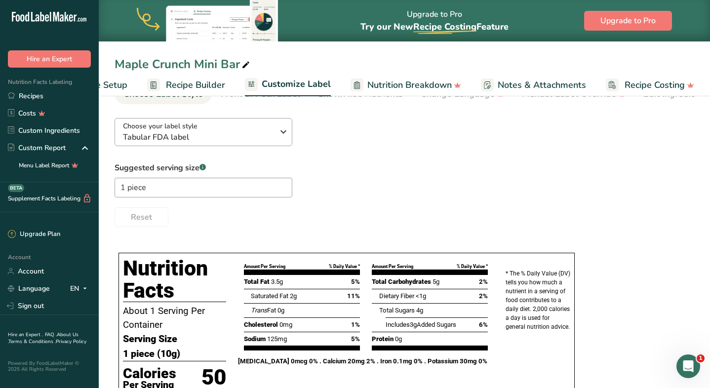
click at [281, 134] on icon "button" at bounding box center [284, 132] width 12 height 18
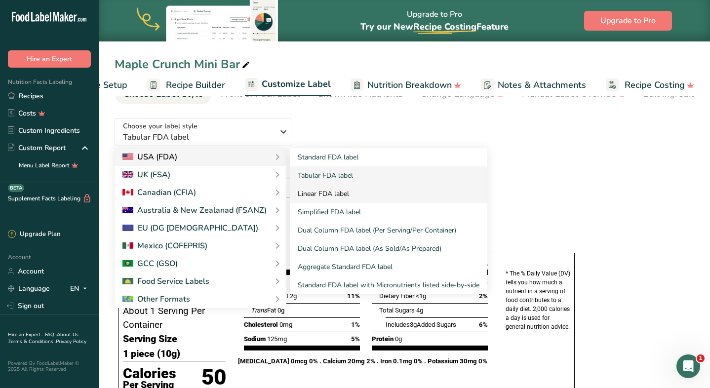
click at [324, 196] on link "Linear FDA label" at bounding box center [389, 194] width 198 height 18
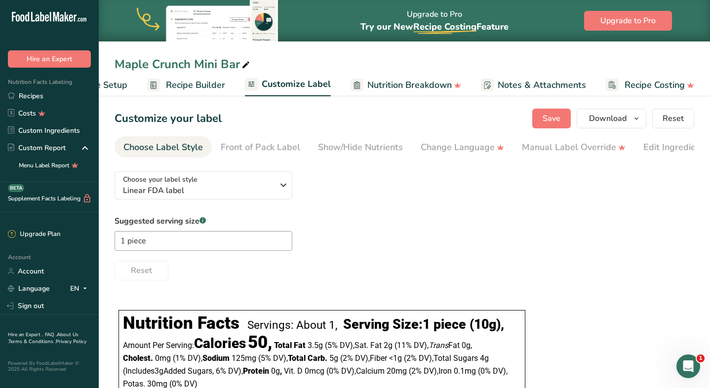
scroll to position [0, 0]
click at [622, 115] on span "Download" at bounding box center [608, 119] width 38 height 12
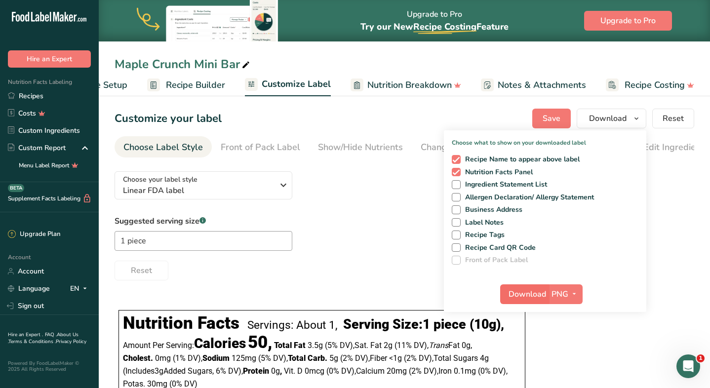
click at [533, 296] on span "Download" at bounding box center [528, 295] width 38 height 12
click at [43, 98] on link "Recipes" at bounding box center [49, 95] width 99 height 17
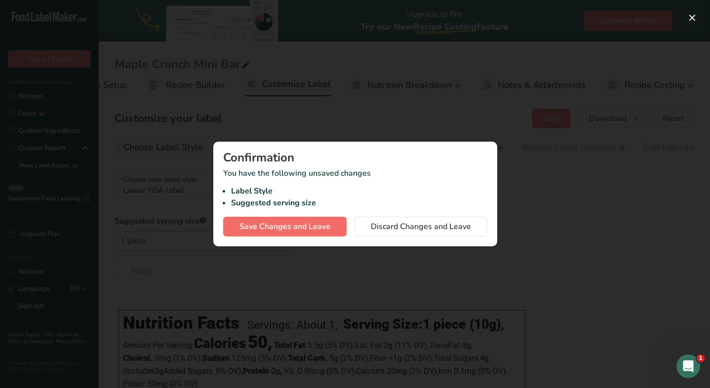
click at [318, 229] on span "Save Changes and Leave" at bounding box center [285, 227] width 91 height 12
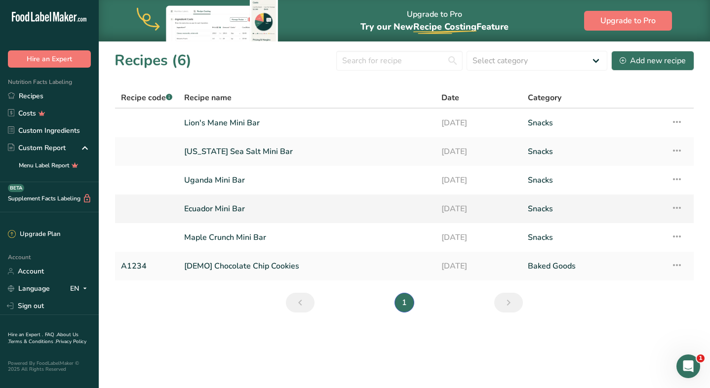
click at [236, 203] on link "Ecuador Mini Bar" at bounding box center [307, 209] width 246 height 21
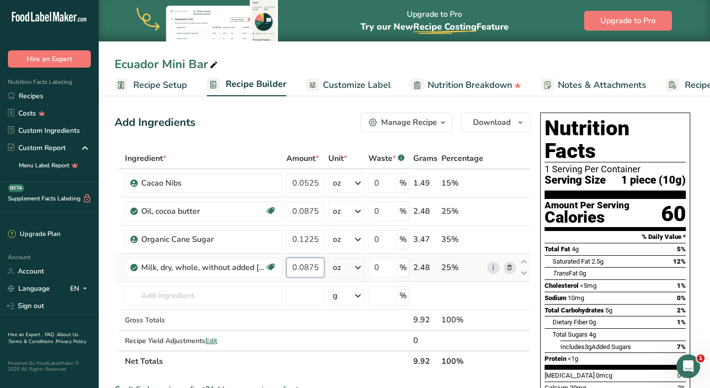
click at [310, 266] on input "0.0875" at bounding box center [306, 268] width 38 height 20
click at [316, 268] on input "0.0875" at bounding box center [306, 268] width 38 height 20
type input "9"
type input "0.09"
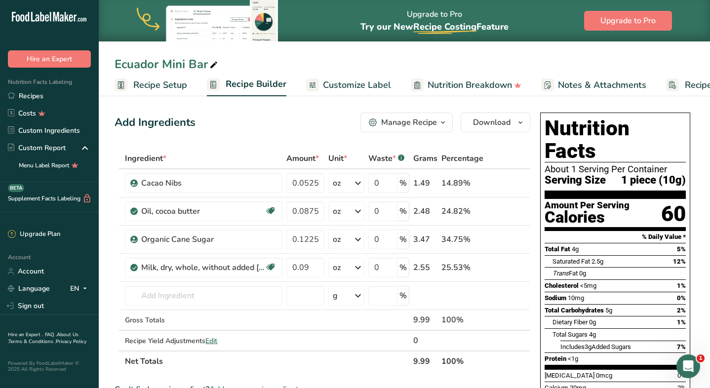
click at [342, 84] on span "Customize Label" at bounding box center [357, 85] width 68 height 13
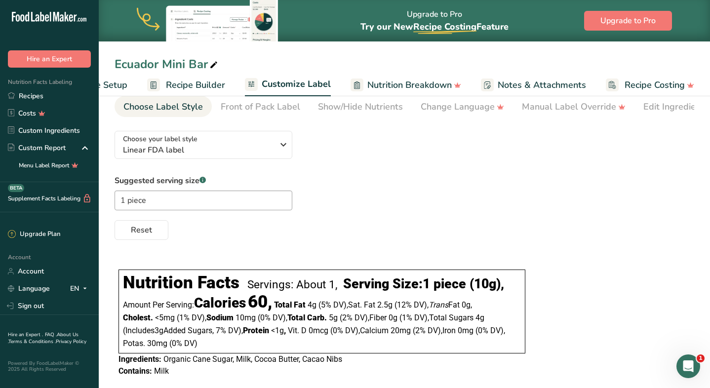
scroll to position [44, 0]
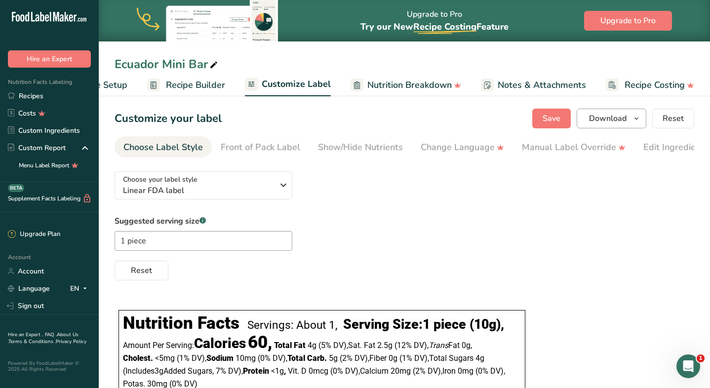
click at [613, 120] on span "Download" at bounding box center [608, 119] width 38 height 12
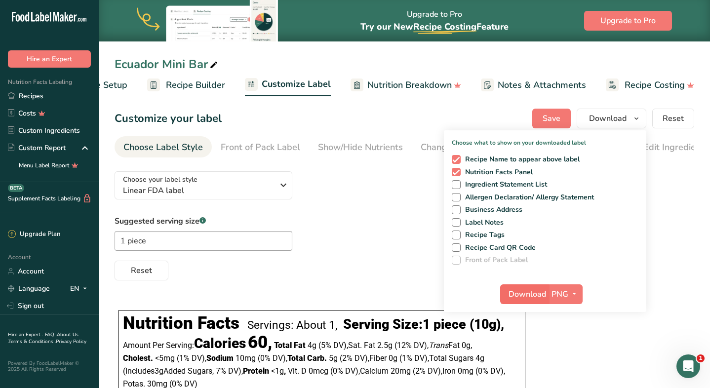
click at [527, 296] on span "Download" at bounding box center [528, 295] width 38 height 12
